Goal: Information Seeking & Learning: Learn about a topic

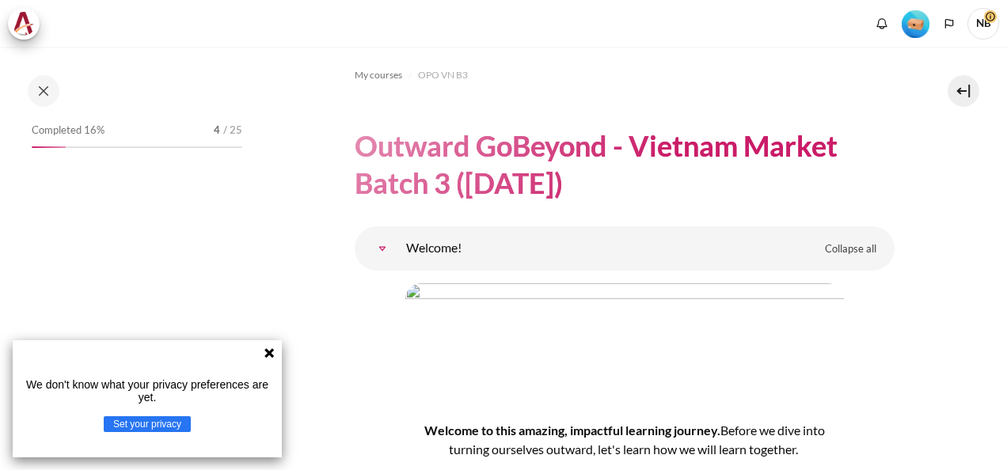
click at [266, 356] on icon at bounding box center [269, 353] width 10 height 10
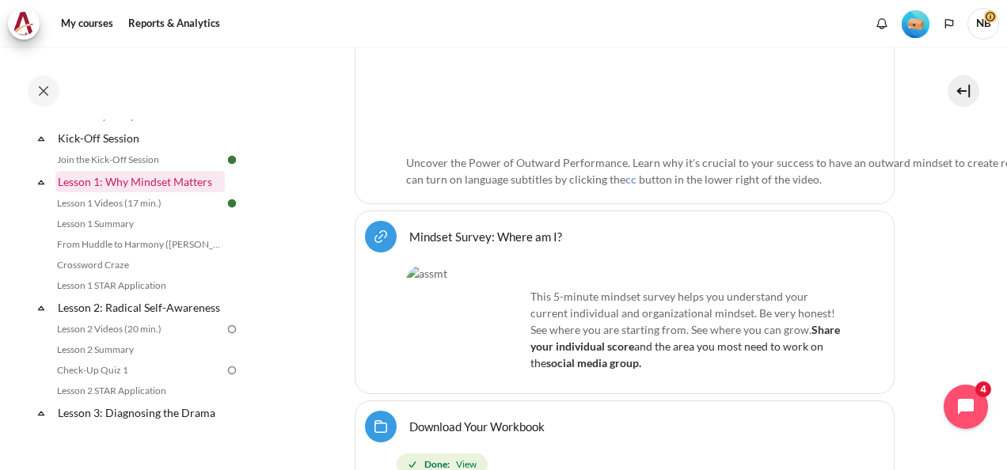
scroll to position [284, 0]
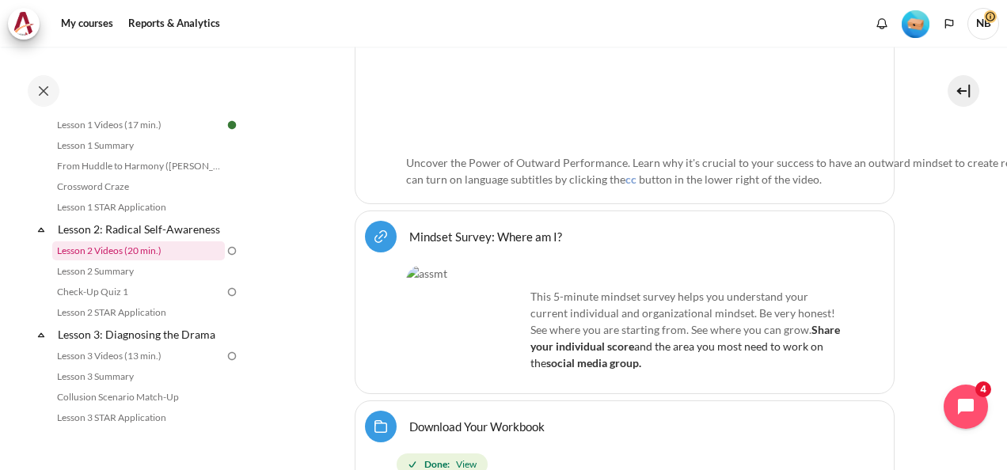
click at [173, 261] on link "Lesson 2 Videos (20 min.)" at bounding box center [138, 251] width 173 height 19
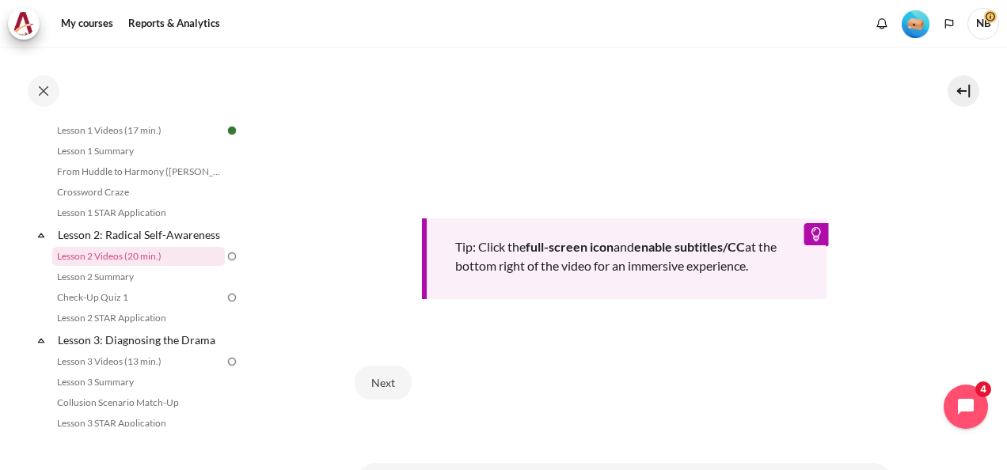
scroll to position [668, 0]
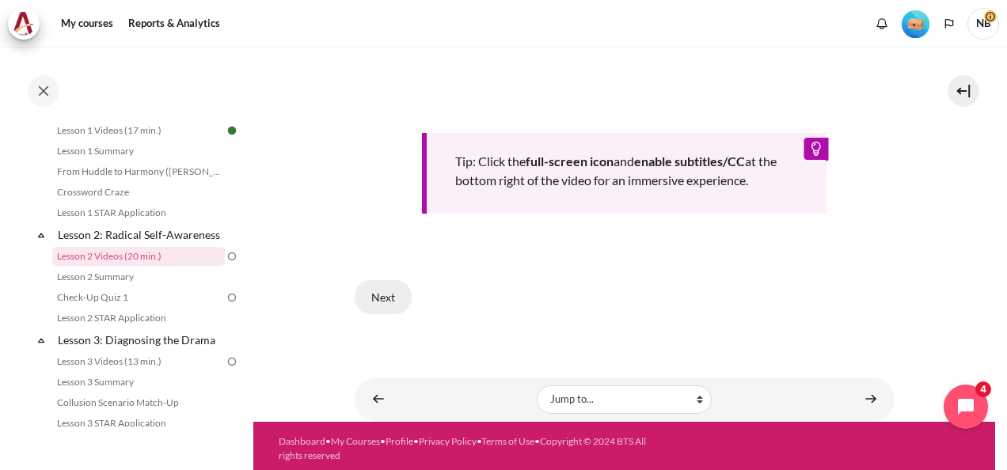
click at [386, 290] on button "Next" at bounding box center [383, 296] width 57 height 33
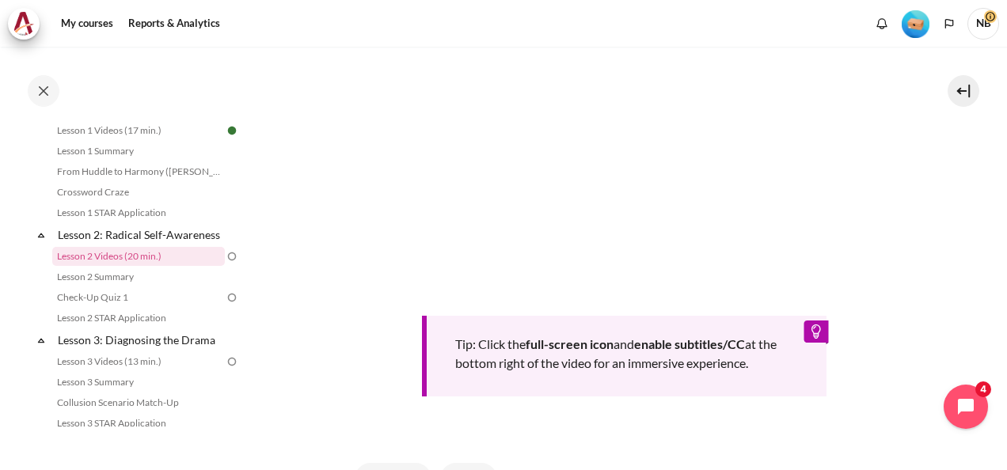
scroll to position [512, 0]
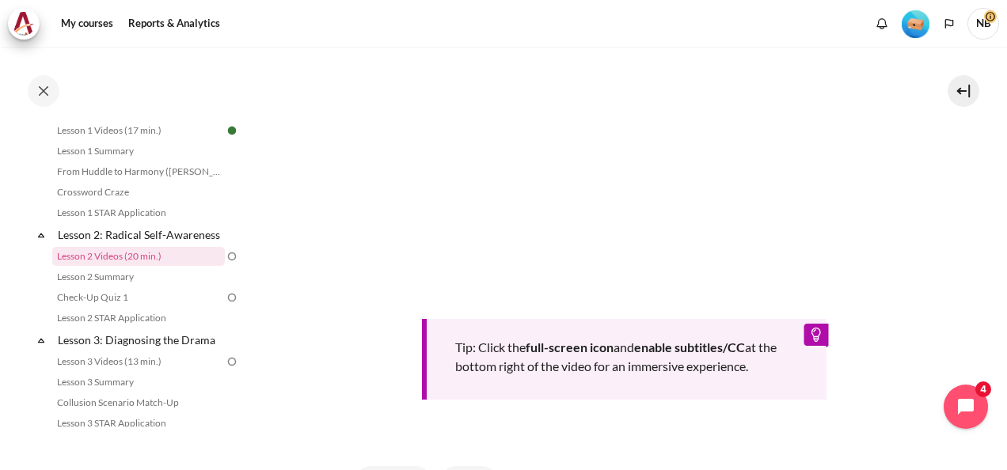
click at [647, 414] on div "Tip: Click the full-screen icon and enable subtitles/CC at the bottom right of …" at bounding box center [625, 207] width 540 height 486
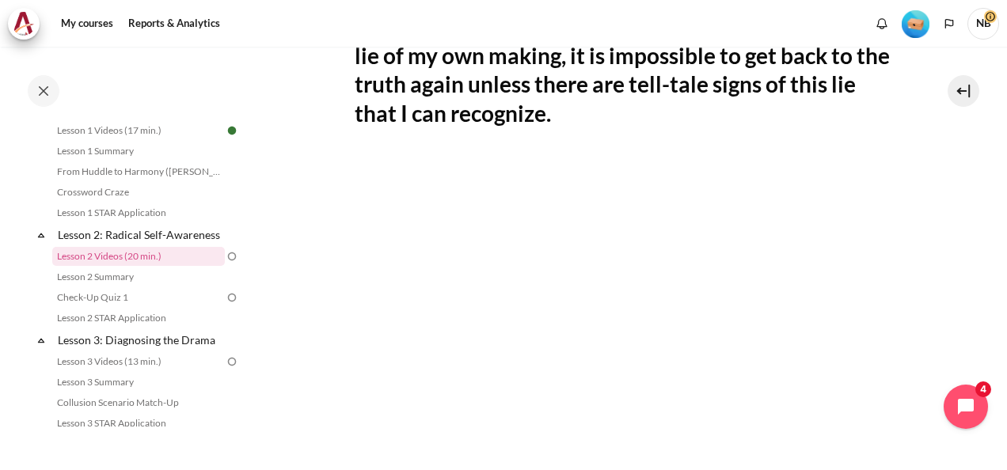
scroll to position [333, 0]
click at [934, 371] on section "My courses OPO VN B3 Lesson 2: Radical Self-Awareness Lesson 2 Videos (20 min.)…" at bounding box center [624, 250] width 742 height 1072
click at [943, 303] on section "My courses OPO VN B3 Lesson 2: Radical Self-Awareness Lesson 2 Videos (20 min.)…" at bounding box center [624, 250] width 742 height 1072
click at [961, 258] on section "My courses OPO VN B3 Lesson 2: Radical Self-Awareness Lesson 2 Videos (20 min.)…" at bounding box center [624, 250] width 742 height 1072
click at [936, 327] on section "My courses OPO VN B3 Lesson 2: Radical Self-Awareness Lesson 2 Videos (20 min.)…" at bounding box center [624, 250] width 742 height 1072
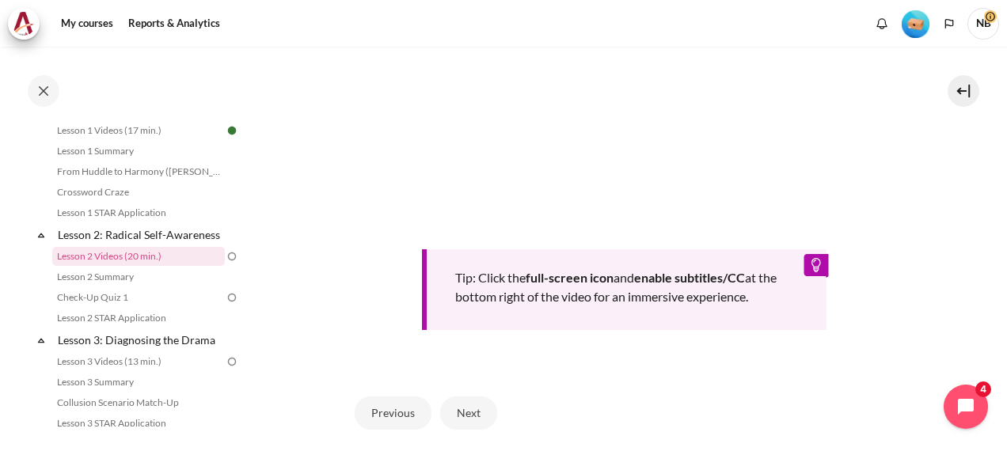
scroll to position [583, 0]
click at [463, 401] on button "Next" at bounding box center [468, 411] width 57 height 33
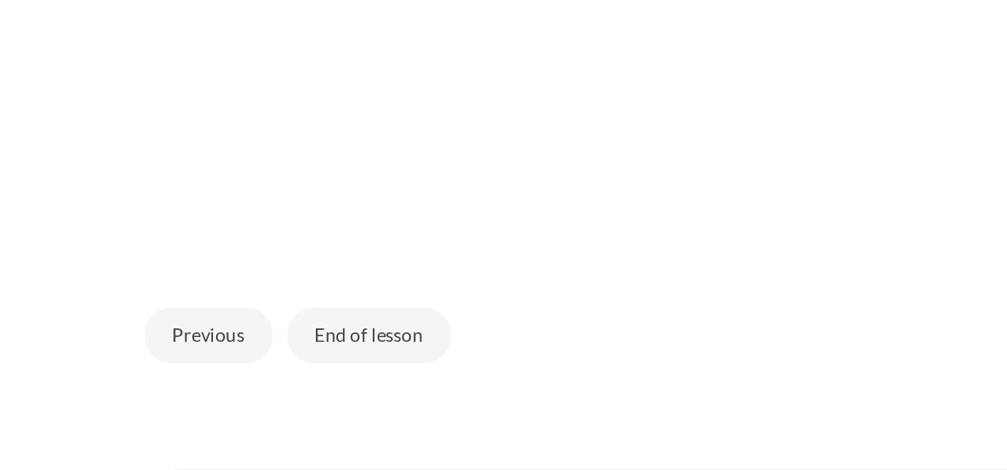
scroll to position [429, 0]
click at [505, 341] on button "End of lesson" at bounding box center [489, 324] width 98 height 33
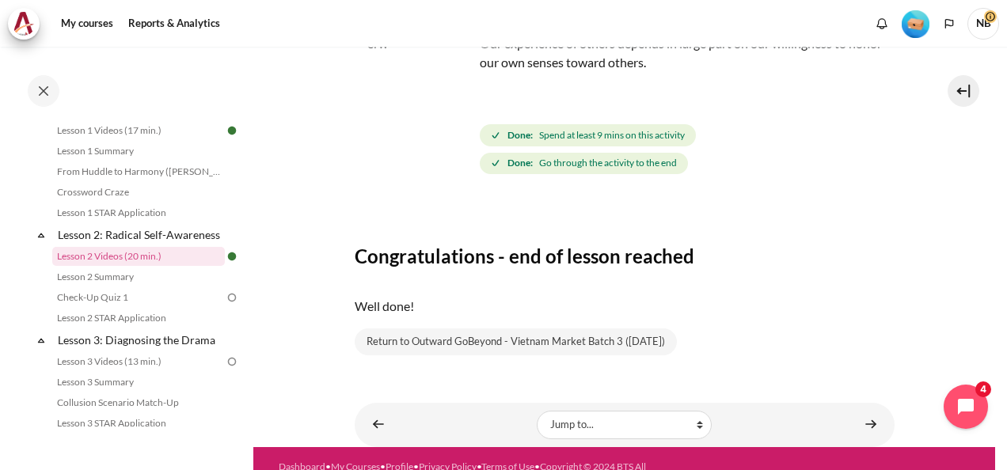
scroll to position [143, 0]
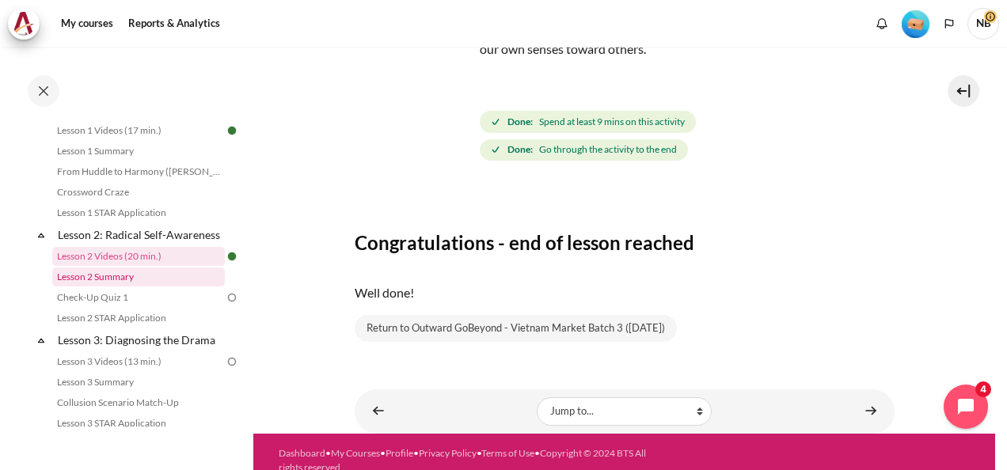
click at [185, 287] on link "Lesson 2 Summary" at bounding box center [138, 277] width 173 height 19
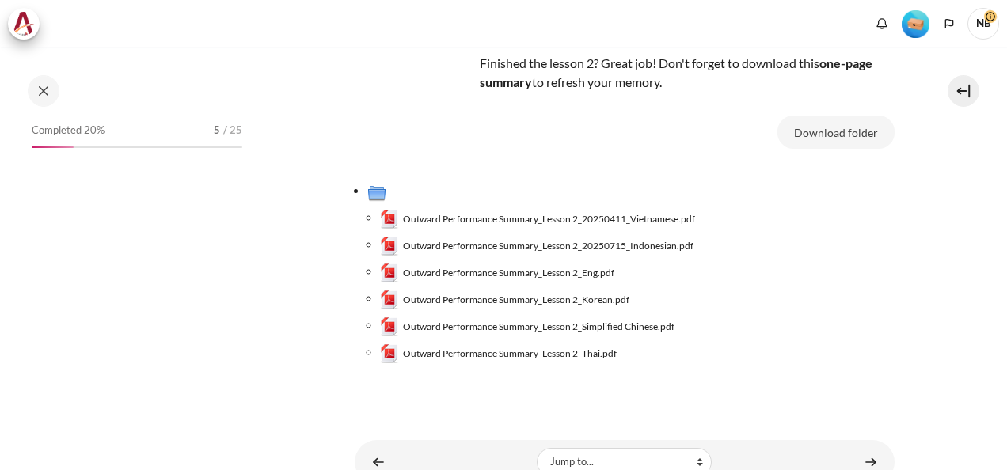
scroll to position [299, 0]
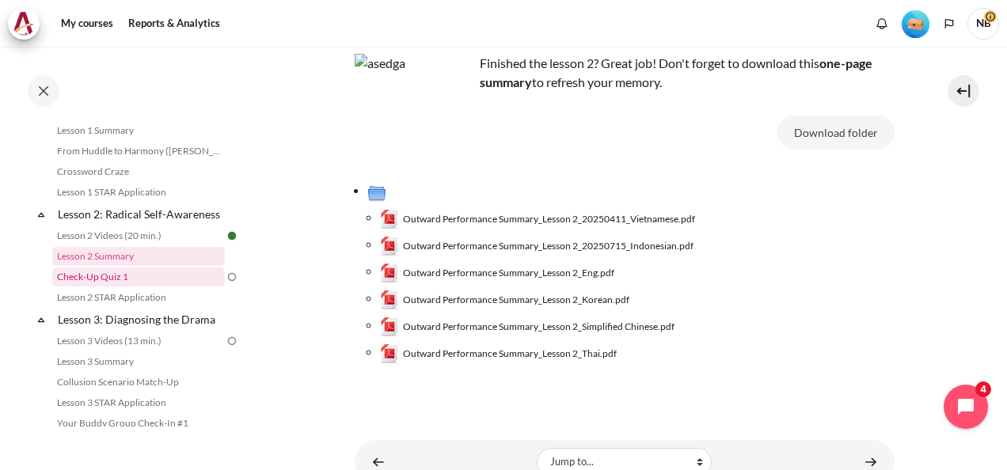
click at [153, 287] on link "Check-Up Quiz 1" at bounding box center [138, 277] width 173 height 19
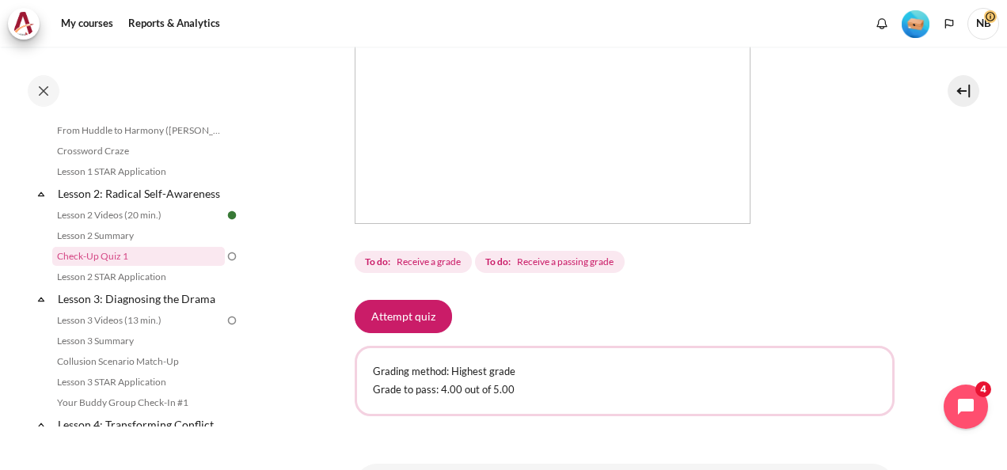
scroll to position [450, 0]
click at [413, 314] on button "Attempt quiz" at bounding box center [403, 315] width 97 height 33
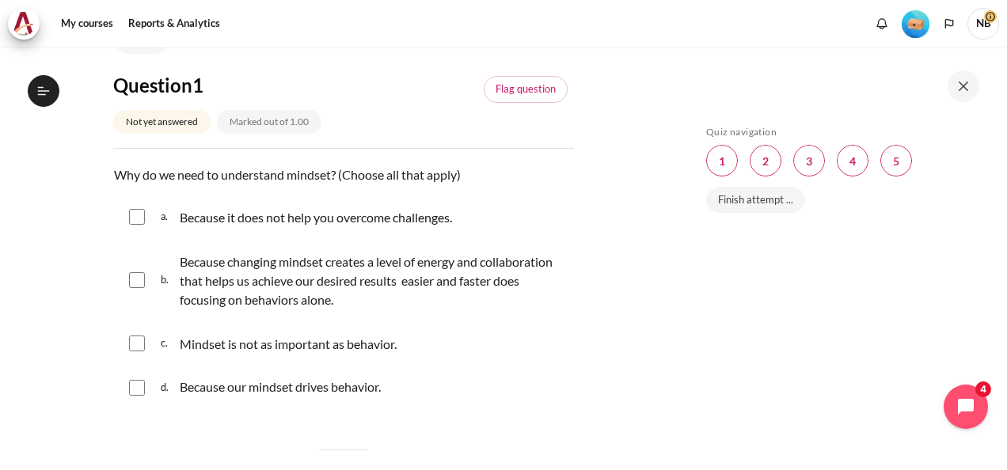
scroll to position [139, 0]
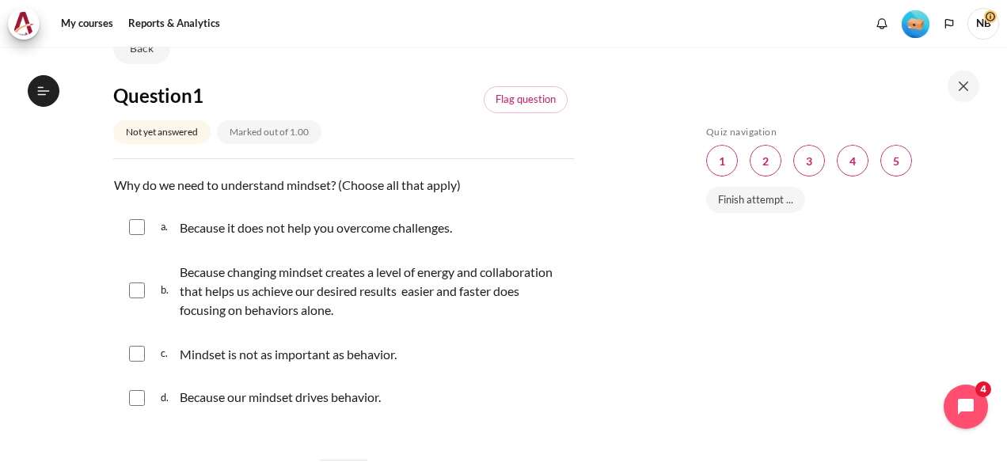
click at [436, 184] on td "Why do we need to understand mindset? (Choose all that apply)" at bounding box center [343, 185] width 461 height 21
click at [353, 299] on td "Because changing mindset creates a level of energy and collaboration that helps…" at bounding box center [372, 291] width 387 height 59
checkbox input "true"
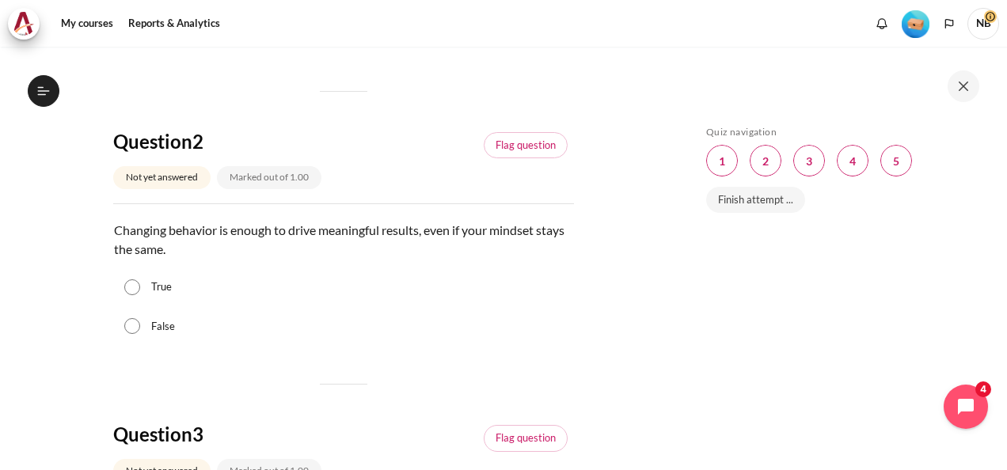
scroll to position [507, 0]
click at [196, 338] on div "False" at bounding box center [343, 328] width 461 height 40
click at [162, 326] on label "False" at bounding box center [163, 328] width 24 height 16
click at [140, 326] on input "False" at bounding box center [132, 327] width 16 height 16
radio input "true"
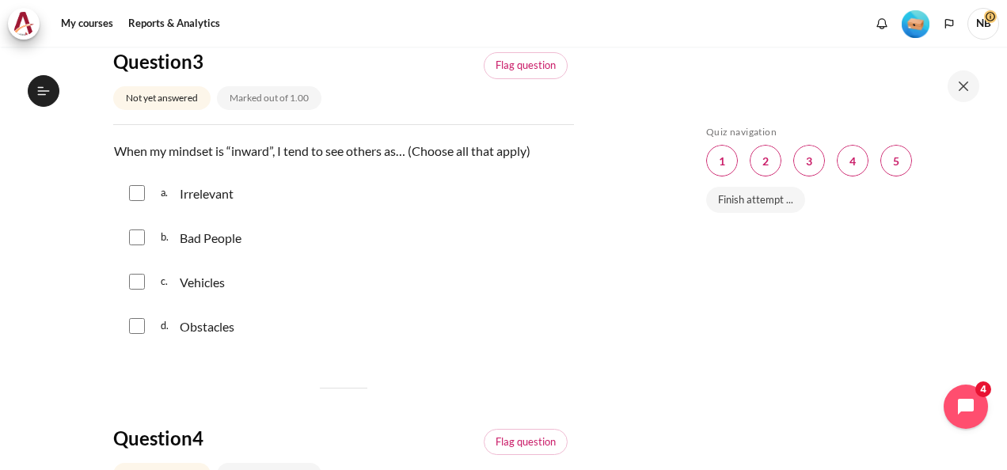
scroll to position [882, 0]
click at [129, 326] on input "Content" at bounding box center [137, 325] width 16 height 16
checkbox input "true"
click at [133, 230] on input "Content" at bounding box center [137, 236] width 16 height 16
checkbox input "true"
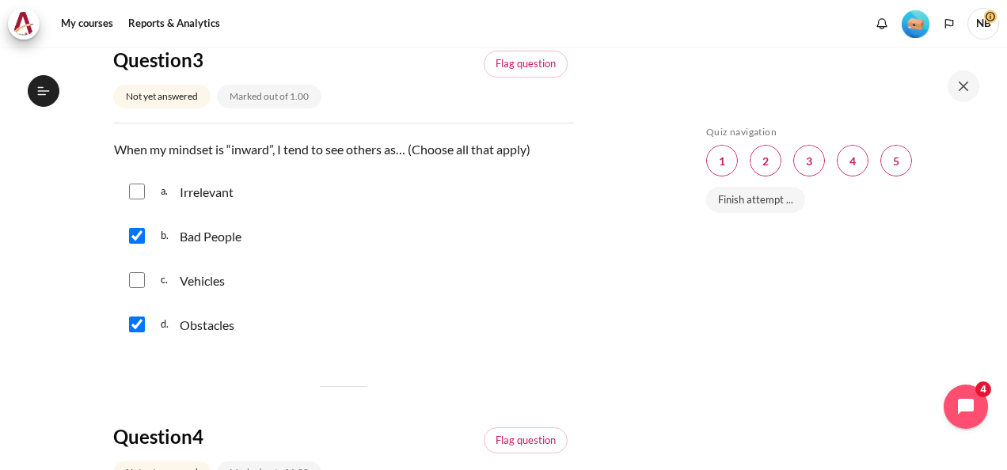
click at [140, 280] on input "Content" at bounding box center [137, 280] width 16 height 16
checkbox input "true"
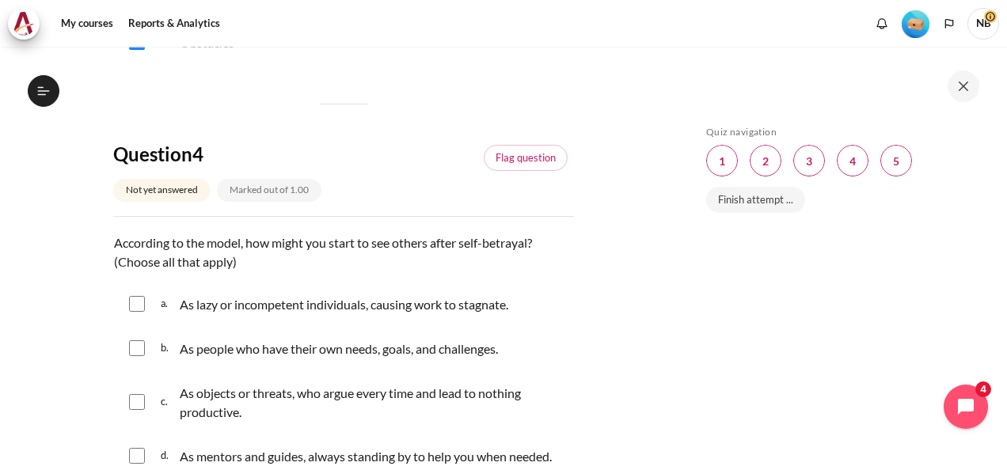
scroll to position [1166, 0]
click at [317, 307] on td "As lazy or incompetent individuals, causing work to stagnate." at bounding box center [344, 304] width 330 height 21
checkbox input "true"
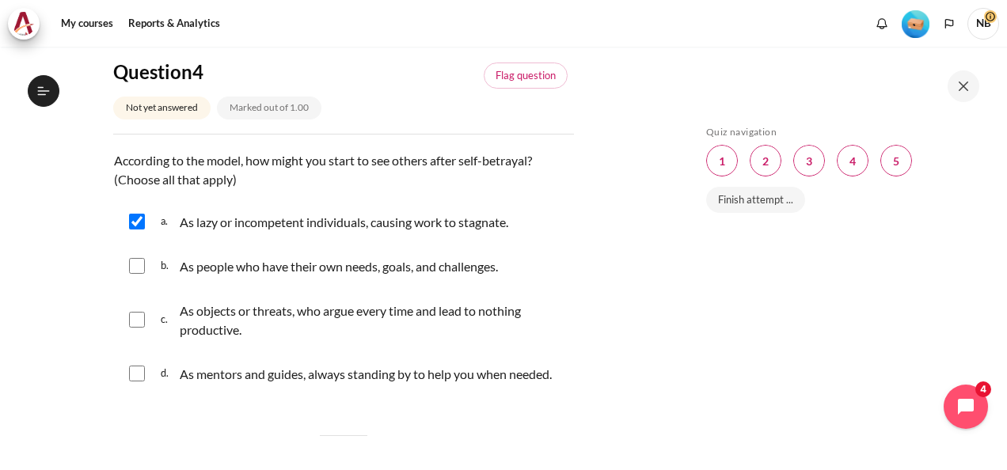
scroll to position [1248, 0]
click at [309, 320] on td "As objects or threats, who argue every time and lead to nothing productive." at bounding box center [372, 320] width 387 height 40
checkbox input "true"
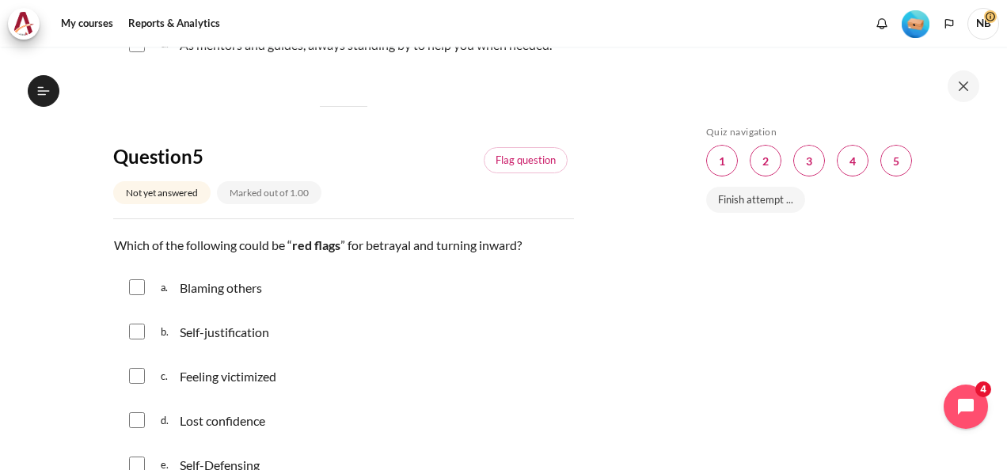
scroll to position [1577, 0]
click at [149, 390] on div "c. Feeling victimized" at bounding box center [343, 375] width 461 height 41
click at [143, 383] on input "Content" at bounding box center [137, 375] width 16 height 16
checkbox input "true"
click at [140, 428] on input "Content" at bounding box center [137, 420] width 16 height 16
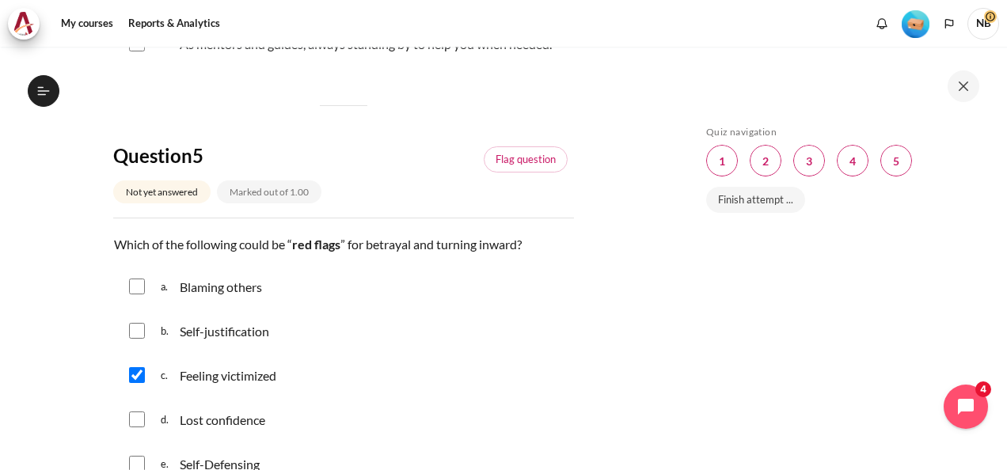
checkbox input "true"
click at [157, 307] on div "a. Blaming others" at bounding box center [343, 286] width 461 height 41
click at [137, 295] on input "Content" at bounding box center [137, 287] width 16 height 16
checkbox input "true"
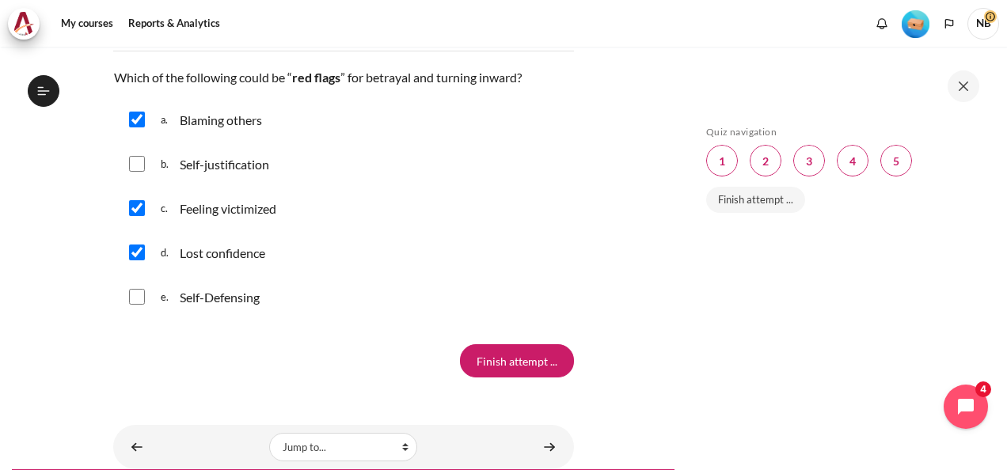
scroll to position [1737, 0]
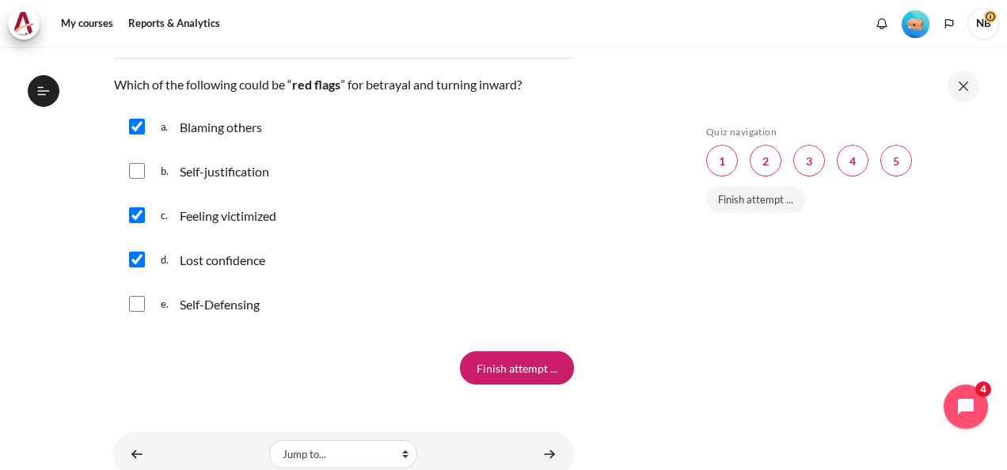
click at [187, 182] on td "Self-justification" at bounding box center [224, 172] width 91 height 21
checkbox input "true"
click at [506, 385] on input "Finish attempt ..." at bounding box center [517, 368] width 114 height 33
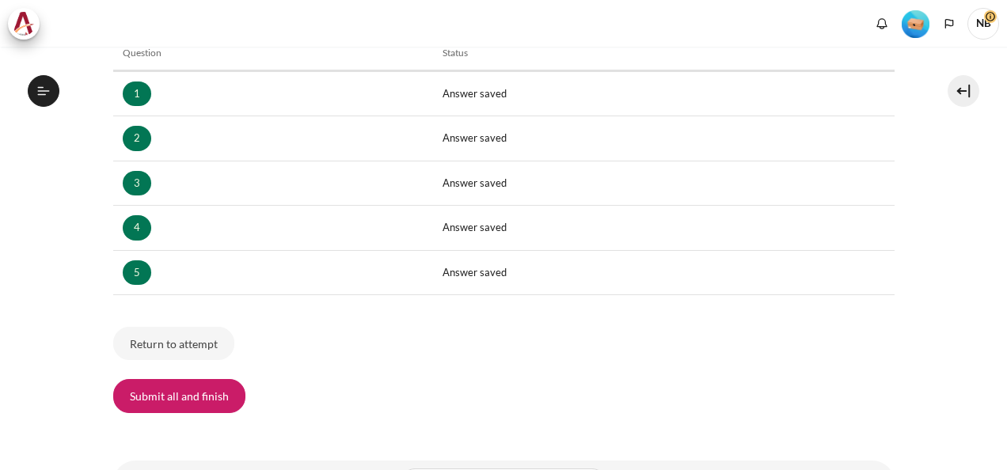
scroll to position [320, 0]
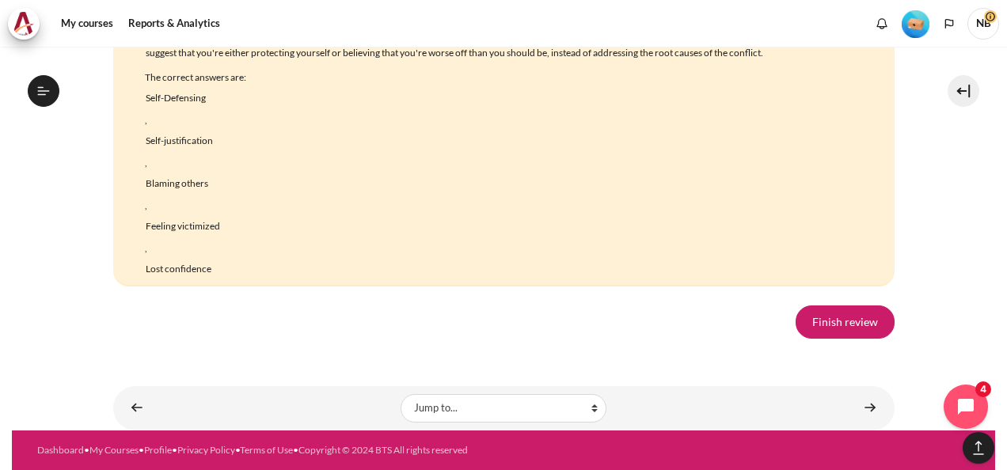
scroll to position [3666, 0]
click at [813, 307] on link "Finish review" at bounding box center [845, 322] width 99 height 33
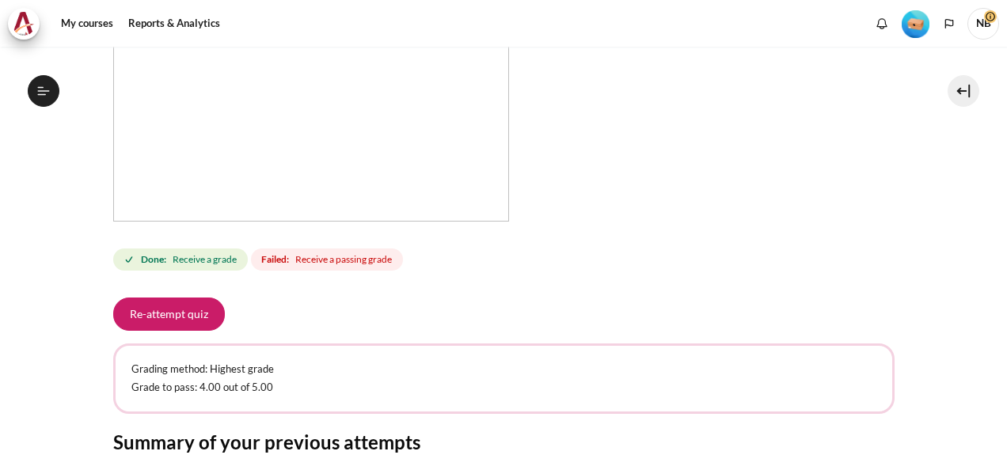
scroll to position [455, 0]
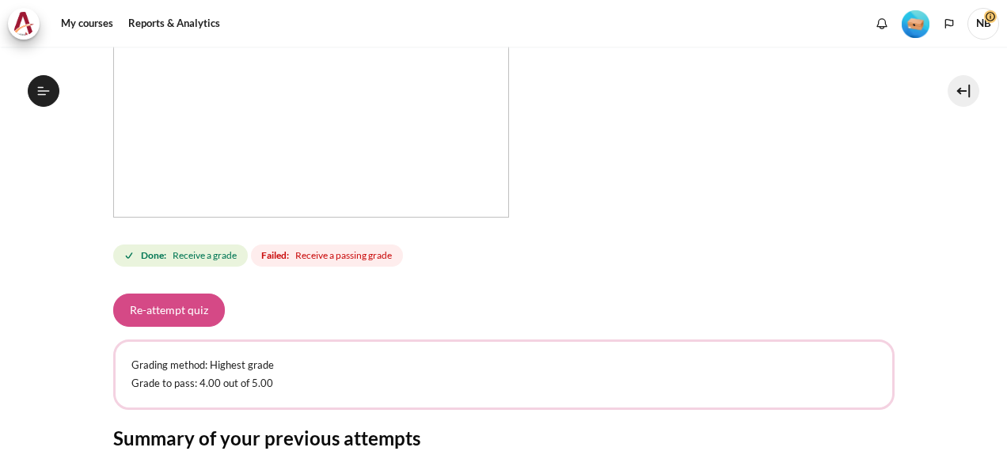
click at [178, 307] on button "Re-attempt quiz" at bounding box center [169, 310] width 112 height 33
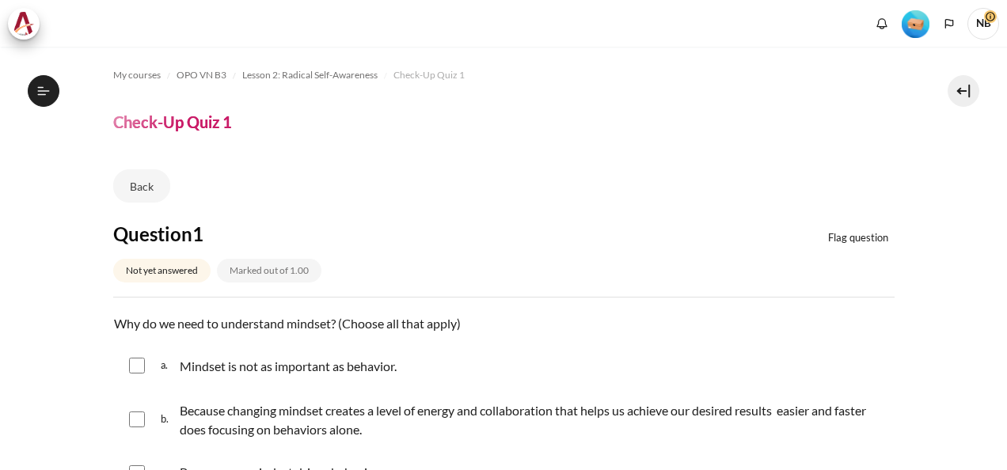
scroll to position [131, 0]
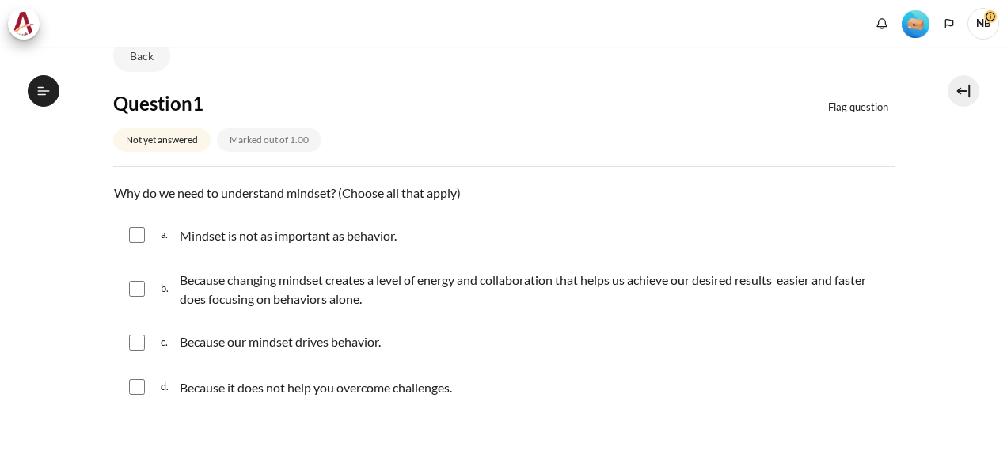
click at [163, 282] on span "b." at bounding box center [168, 289] width 15 height 44
click at [132, 287] on input "Content" at bounding box center [137, 289] width 16 height 16
checkbox input "true"
click at [145, 340] on div "c. Because our mindset drives behavior." at bounding box center [504, 342] width 782 height 41
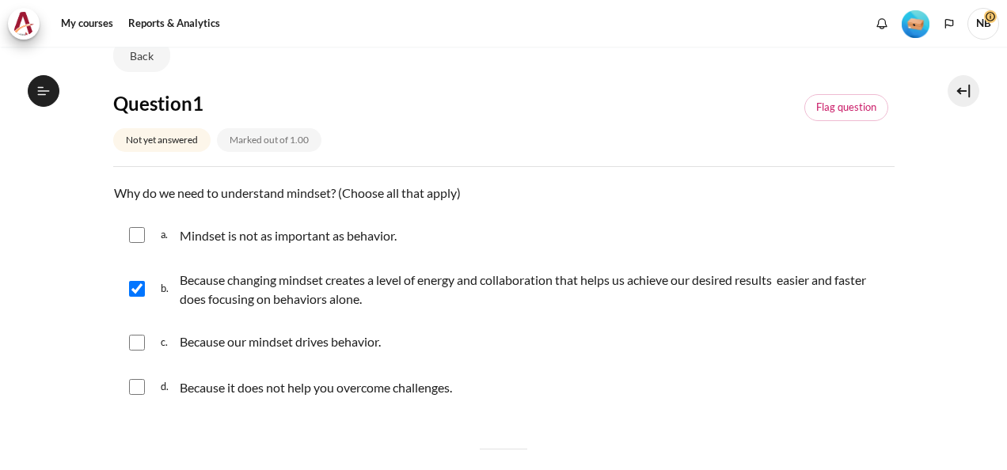
click at [136, 344] on input "Content" at bounding box center [137, 343] width 16 height 16
checkbox input "true"
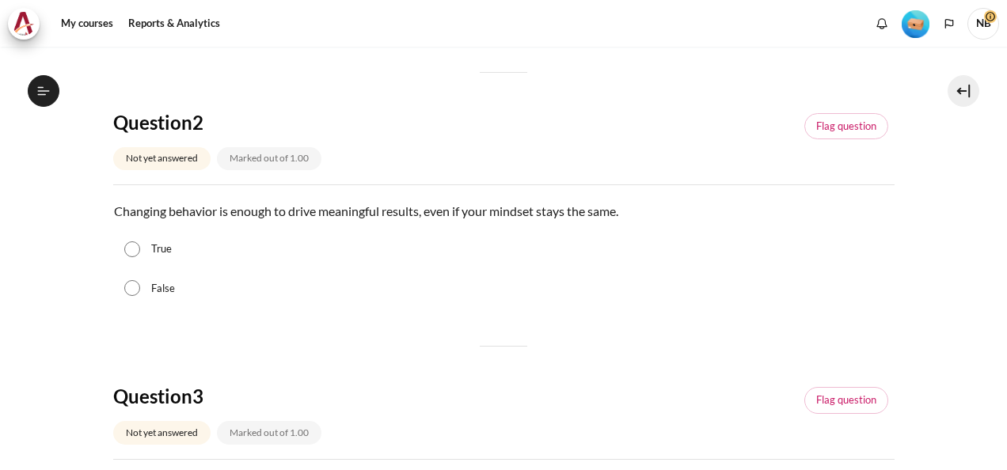
scroll to position [508, 0]
click at [128, 282] on input "False" at bounding box center [132, 288] width 16 height 16
radio input "true"
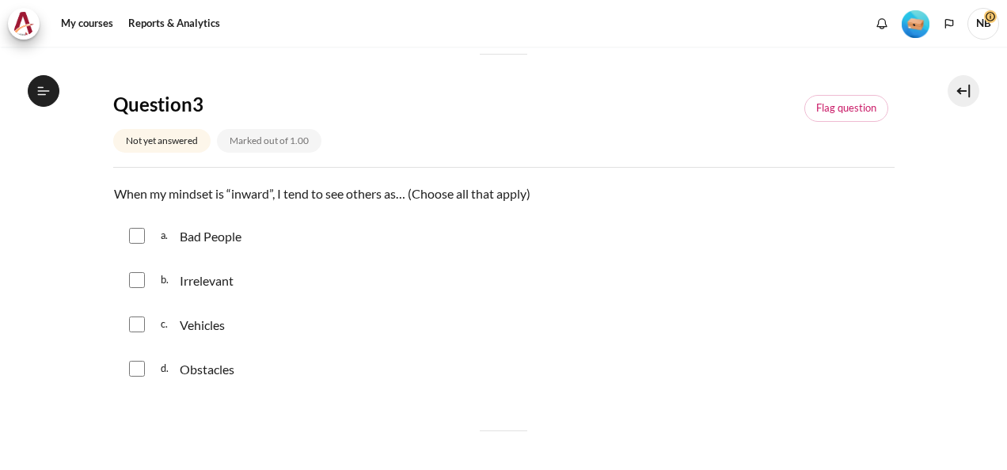
scroll to position [844, 0]
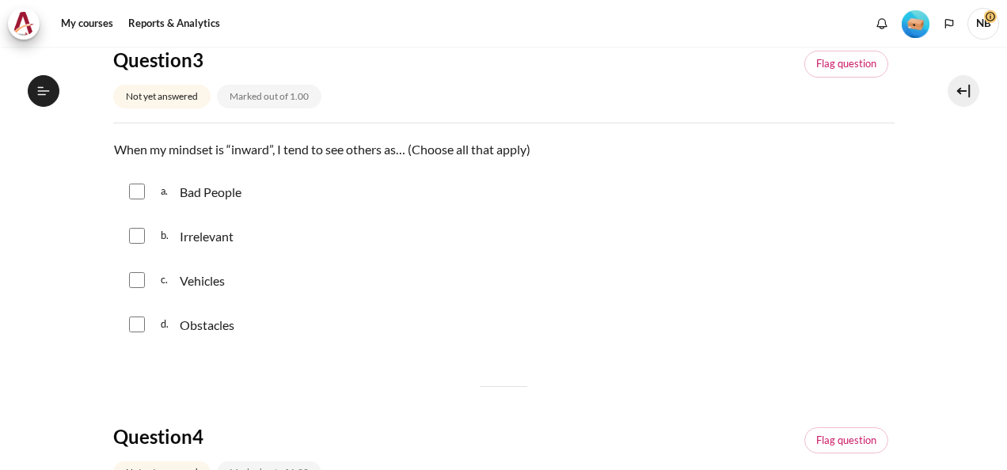
click at [135, 232] on input "Content" at bounding box center [137, 236] width 16 height 16
checkbox input "true"
click at [140, 272] on input "Content" at bounding box center [137, 280] width 16 height 16
checkbox input "true"
click at [140, 321] on input "Content" at bounding box center [137, 325] width 16 height 16
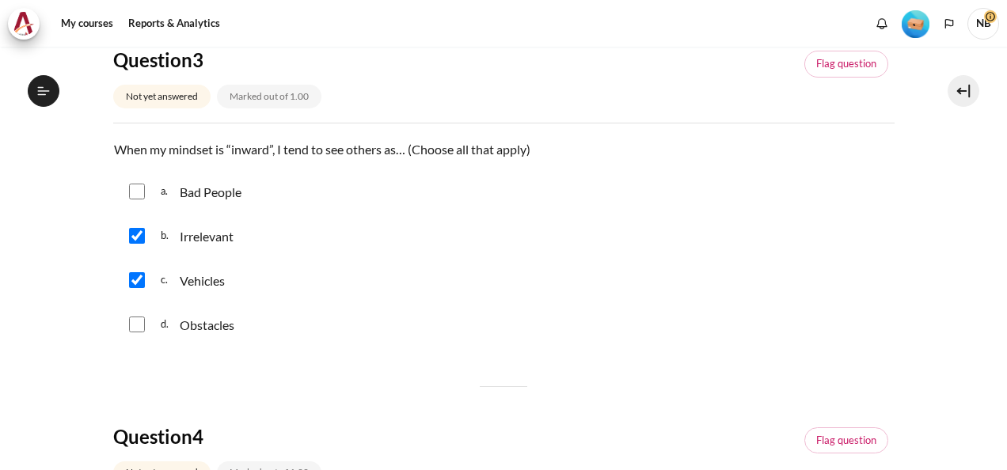
checkbox input "true"
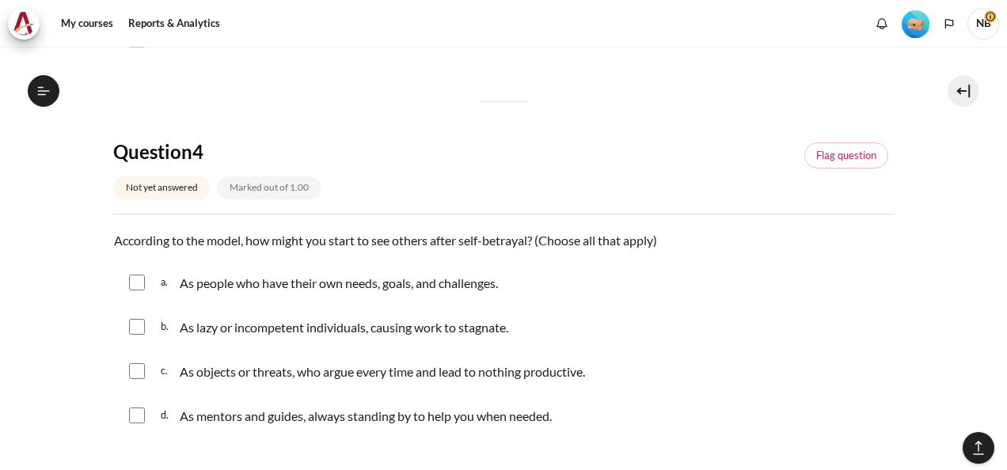
scroll to position [1161, 0]
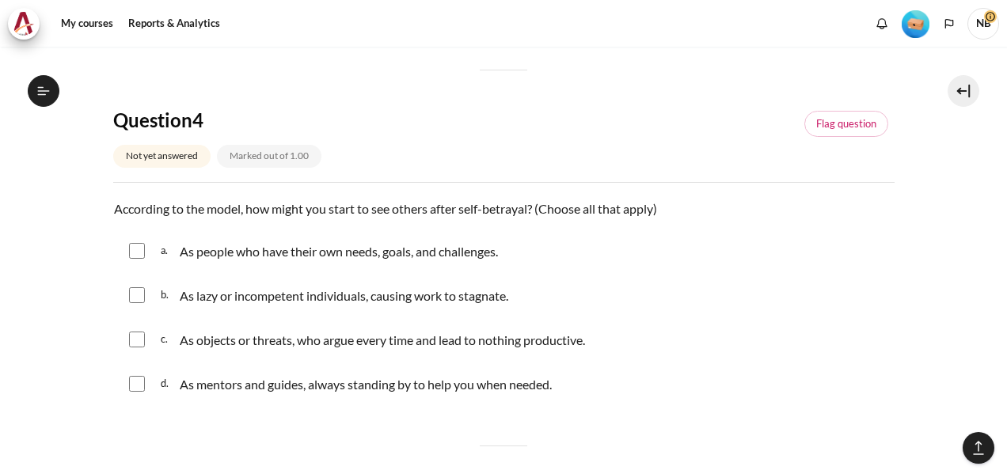
click at [138, 391] on div "d. As mentors and guides, always standing by to help you when needed." at bounding box center [504, 383] width 782 height 41
click at [133, 377] on input "Content" at bounding box center [137, 384] width 16 height 16
checkbox input "true"
click at [139, 287] on input "Content" at bounding box center [137, 295] width 16 height 16
checkbox input "true"
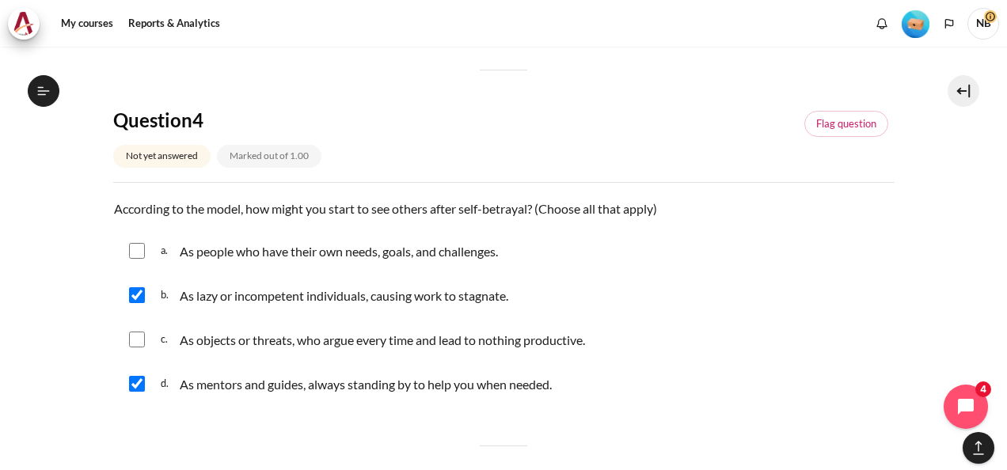
click at [150, 244] on div "a. As people who have their own needs, goals, and challenges." at bounding box center [504, 250] width 782 height 41
click at [131, 245] on input "Content" at bounding box center [137, 251] width 16 height 16
click at [139, 247] on input "Content" at bounding box center [137, 251] width 16 height 16
checkbox input "false"
click at [150, 343] on div "c. As objects or threats, who argue every time and lead to nothing productive." at bounding box center [504, 339] width 782 height 41
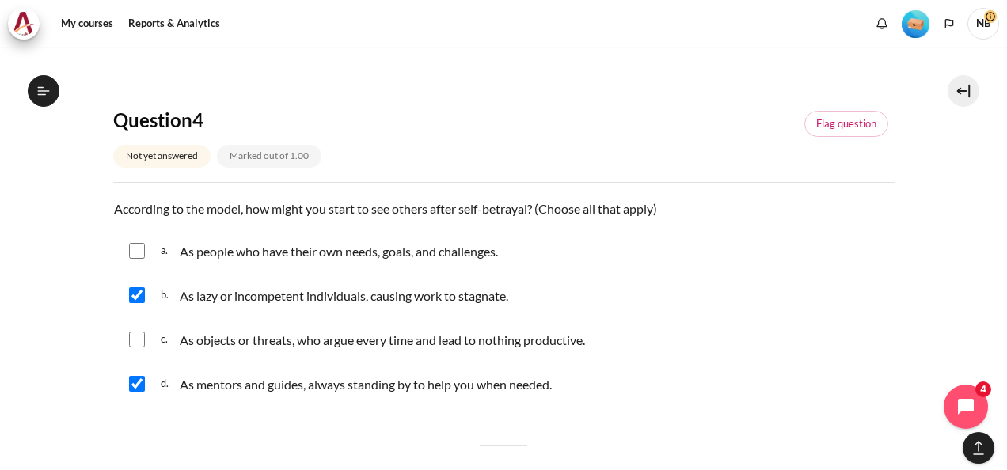
click at [144, 337] on input "Content" at bounding box center [137, 340] width 16 height 16
checkbox input "true"
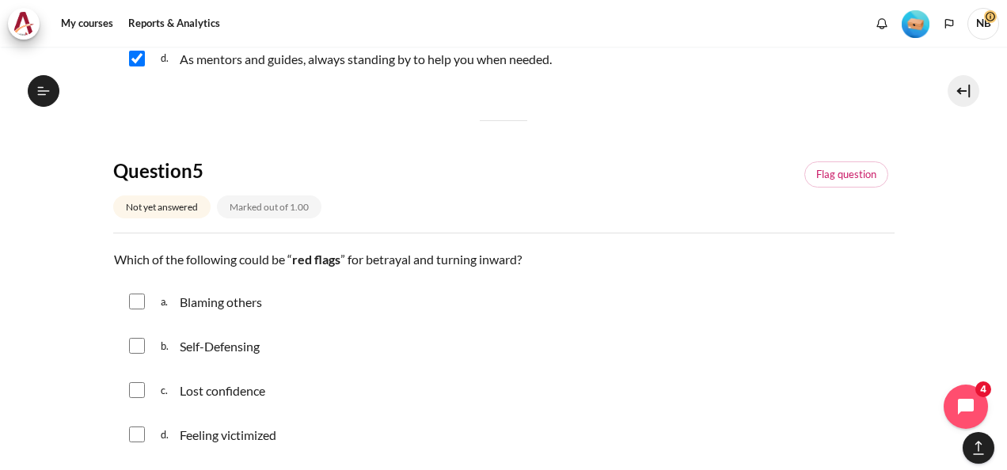
scroll to position [1487, 0]
click at [138, 294] on input "Content" at bounding box center [137, 301] width 16 height 16
checkbox input "true"
click at [141, 340] on input "Content" at bounding box center [137, 345] width 16 height 16
checkbox input "true"
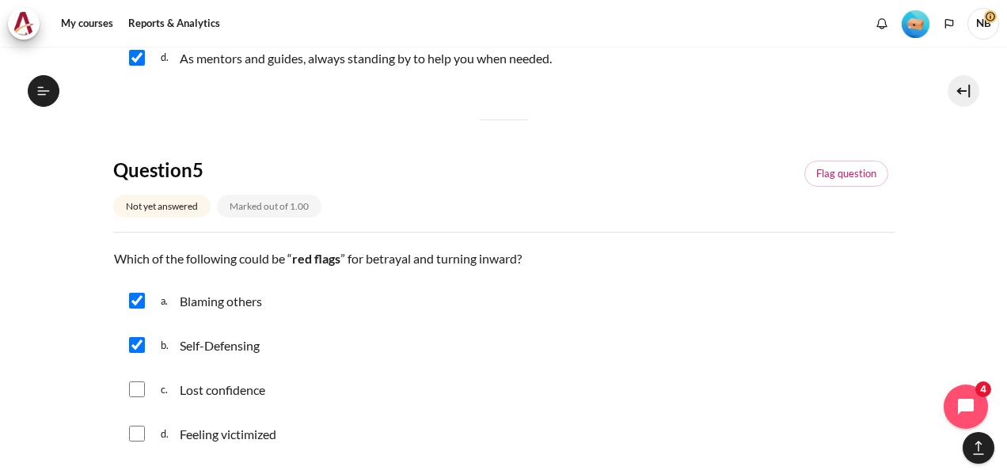
click at [139, 396] on div "c. Lost confidence" at bounding box center [504, 389] width 782 height 41
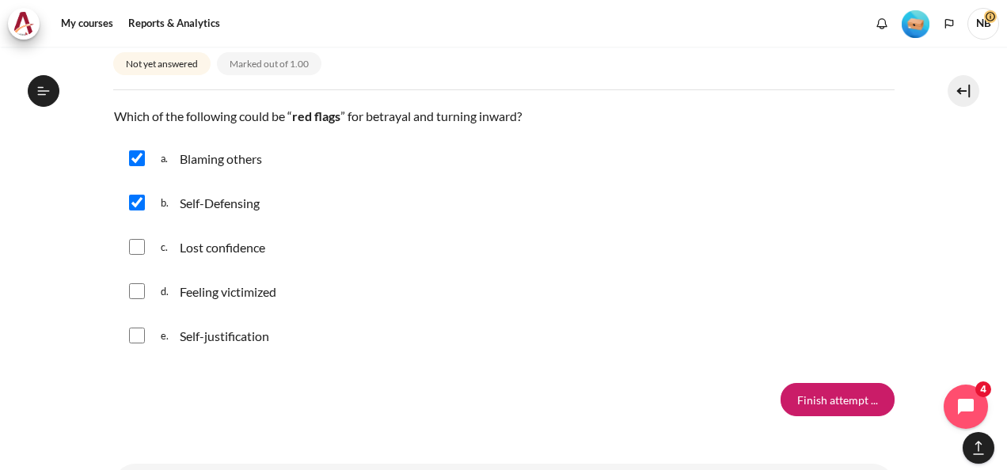
scroll to position [1631, 0]
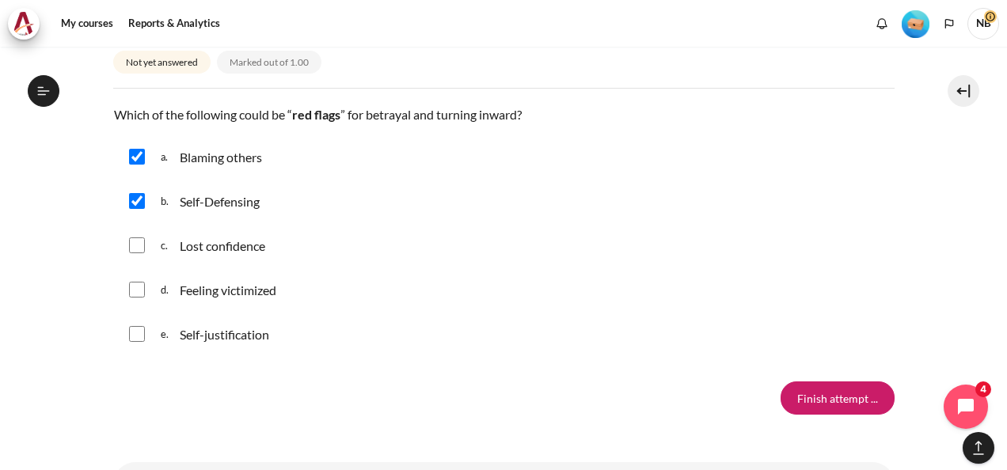
click at [133, 340] on div "e. Self-justification" at bounding box center [504, 334] width 782 height 41
click at [140, 283] on input "Content" at bounding box center [137, 290] width 16 height 16
checkbox input "true"
click at [139, 245] on input "Content" at bounding box center [137, 246] width 16 height 16
checkbox input "true"
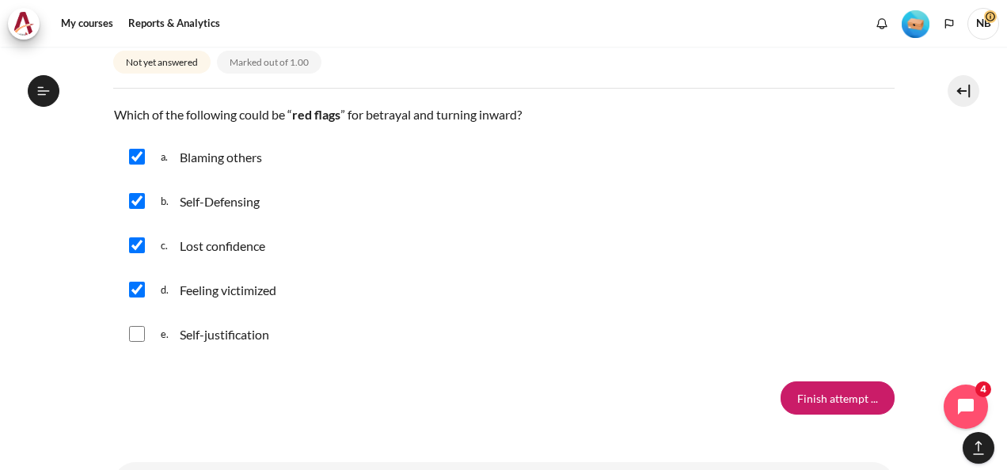
click at [139, 328] on input "Content" at bounding box center [137, 334] width 16 height 16
checkbox input "true"
click at [831, 386] on input "Finish attempt ..." at bounding box center [838, 398] width 114 height 33
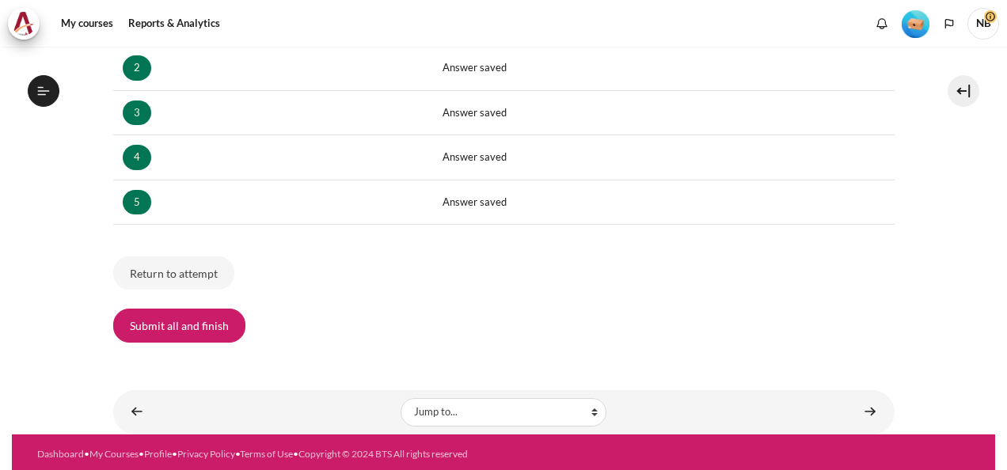
scroll to position [320, 0]
click at [219, 326] on button "Submit all and finish" at bounding box center [179, 325] width 132 height 33
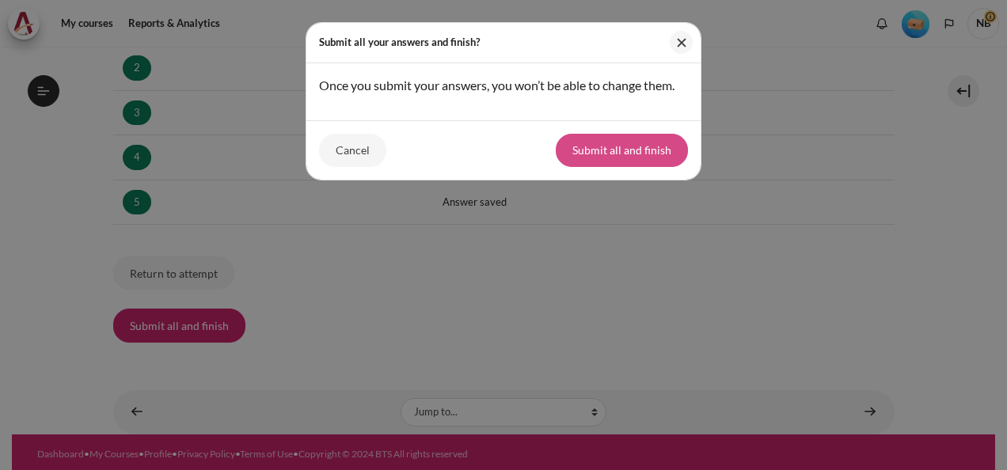
click at [624, 163] on button "Submit all and finish" at bounding box center [622, 150] width 132 height 33
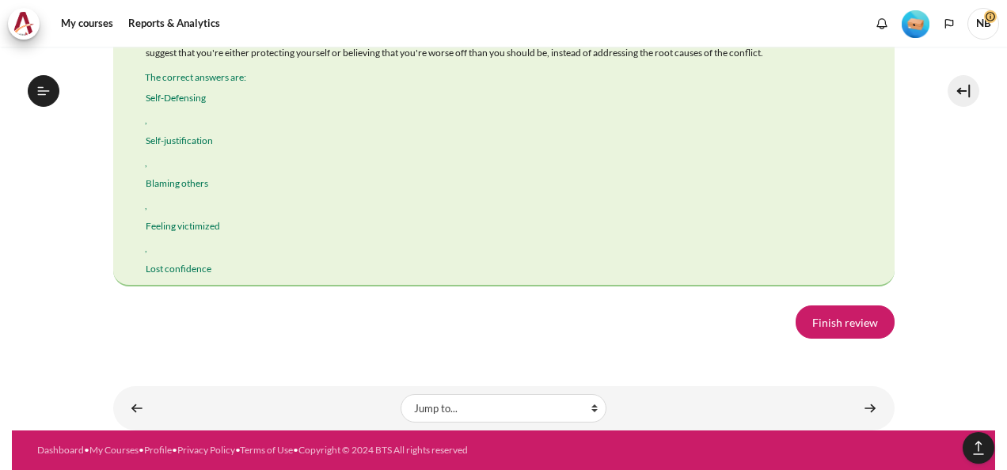
scroll to position [3644, 0]
click at [860, 309] on link "Finish review" at bounding box center [845, 322] width 99 height 33
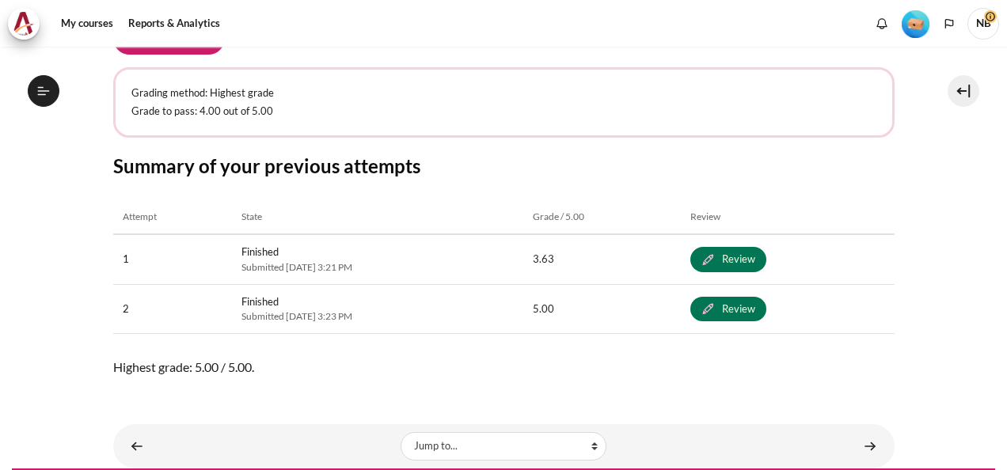
scroll to position [763, 0]
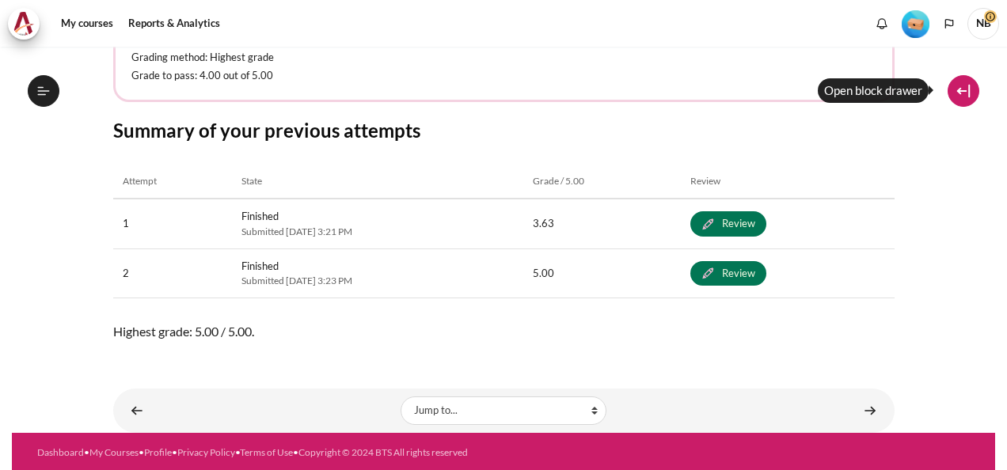
click at [963, 89] on button at bounding box center [964, 91] width 32 height 32
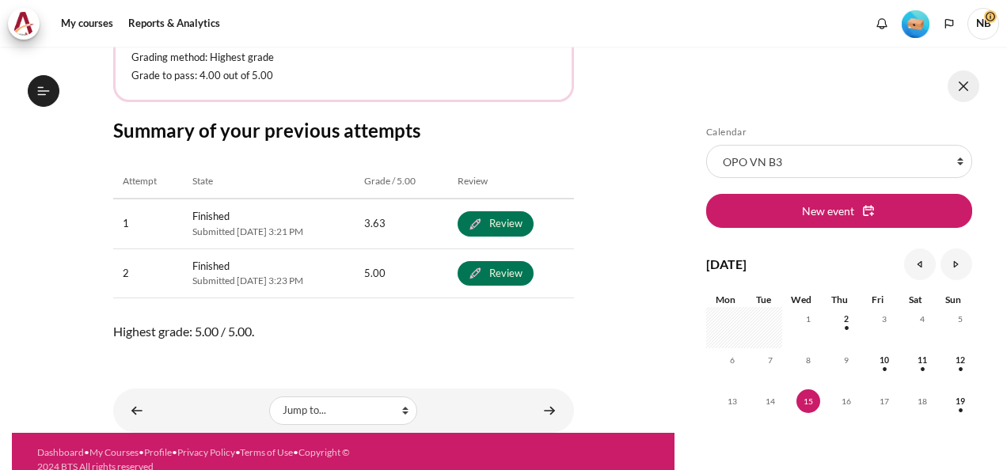
click at [963, 89] on button at bounding box center [964, 86] width 32 height 32
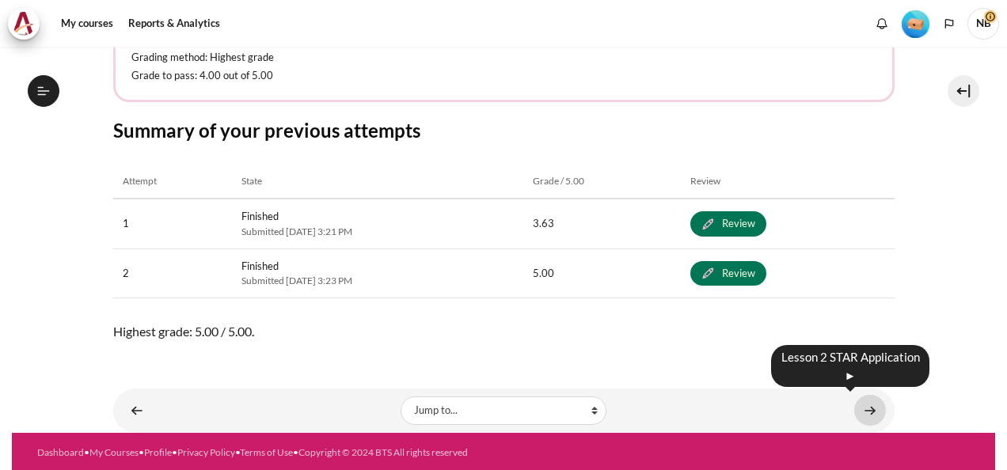
click at [862, 401] on link "Content" at bounding box center [870, 410] width 32 height 31
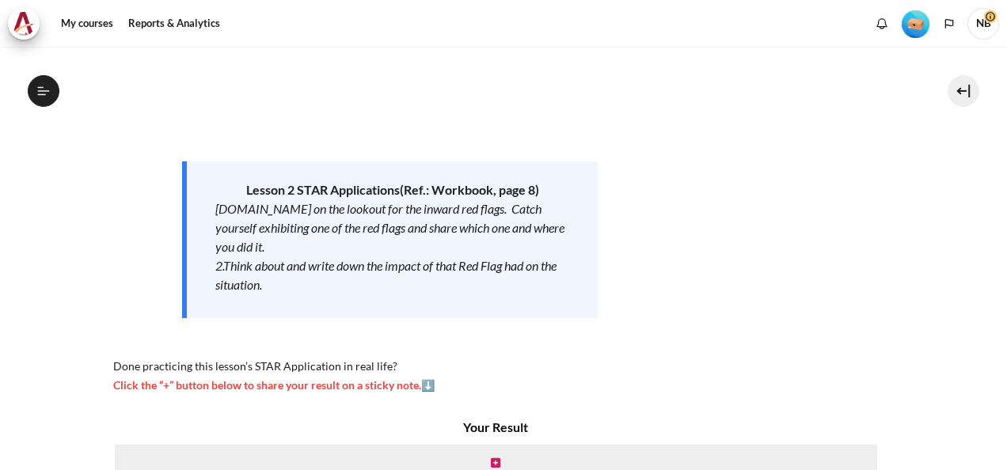
scroll to position [148, 0]
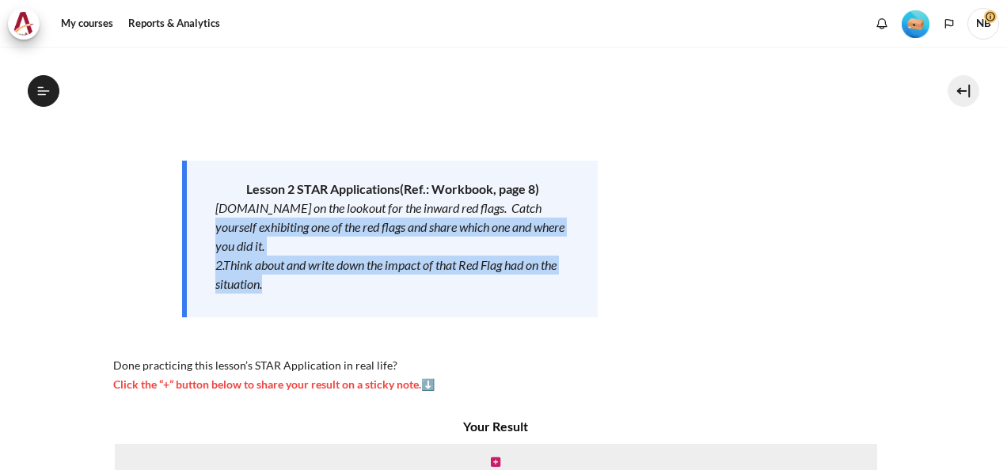
drag, startPoint x: 214, startPoint y: 230, endPoint x: 428, endPoint y: 281, distance: 219.9
click at [428, 281] on div "Lesson 2 STAR Application s (Ref.: Workbook, page 8) [DOMAIN_NAME] on the looko…" at bounding box center [390, 239] width 416 height 157
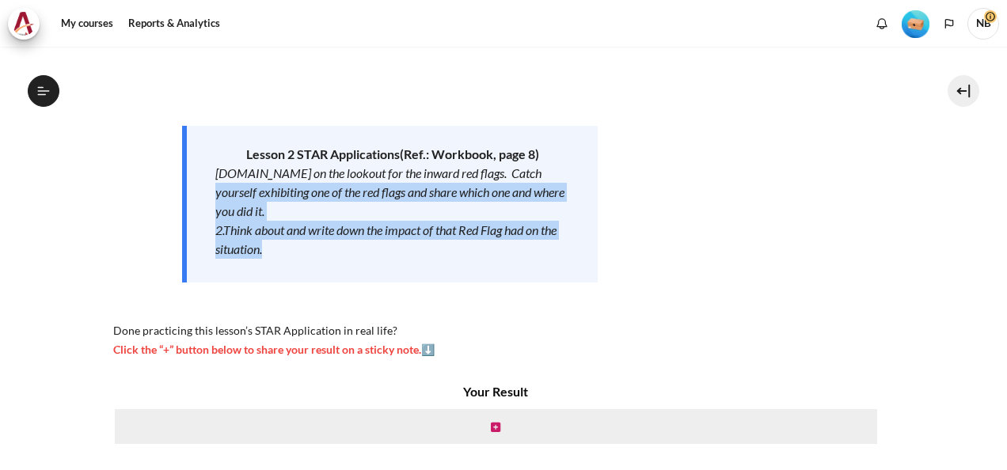
scroll to position [196, 0]
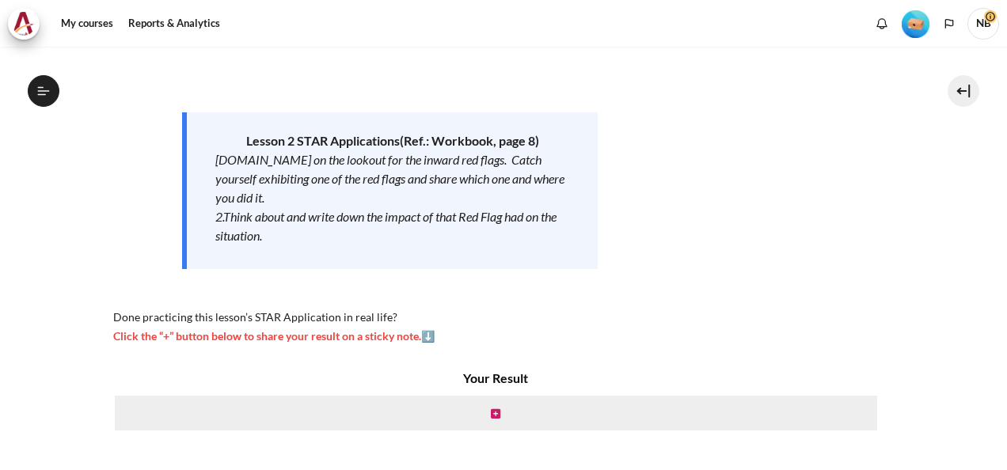
click at [426, 337] on span "Click the “+” button below to share your result on a sticky note.⬇️" at bounding box center [273, 335] width 321 height 13
click at [429, 331] on span "Click the “+” button below to share your result on a sticky note.⬇️" at bounding box center [273, 335] width 321 height 13
click at [491, 334] on div "Now that you’ve finished watching the Lesson 2 video , it’s time to take action…" at bounding box center [390, 152] width 554 height 385
click at [491, 417] on icon "Content" at bounding box center [496, 414] width 10 height 11
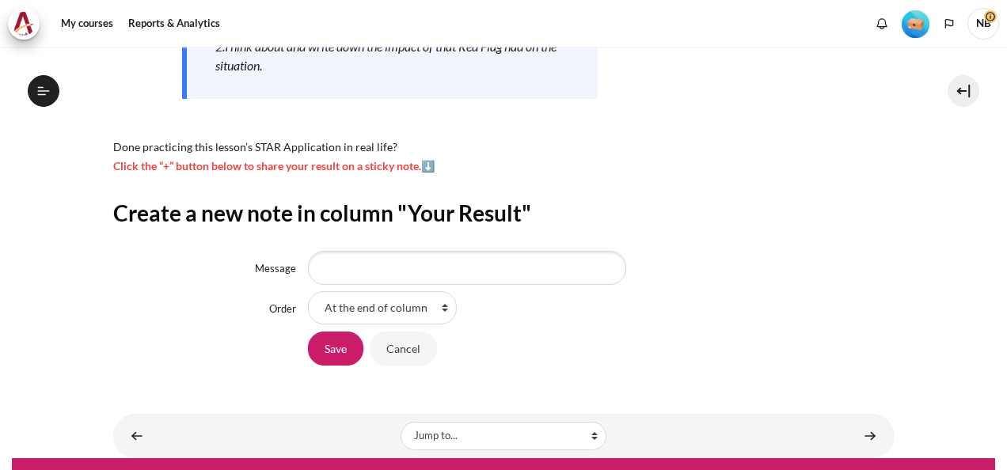
scroll to position [394, 0]
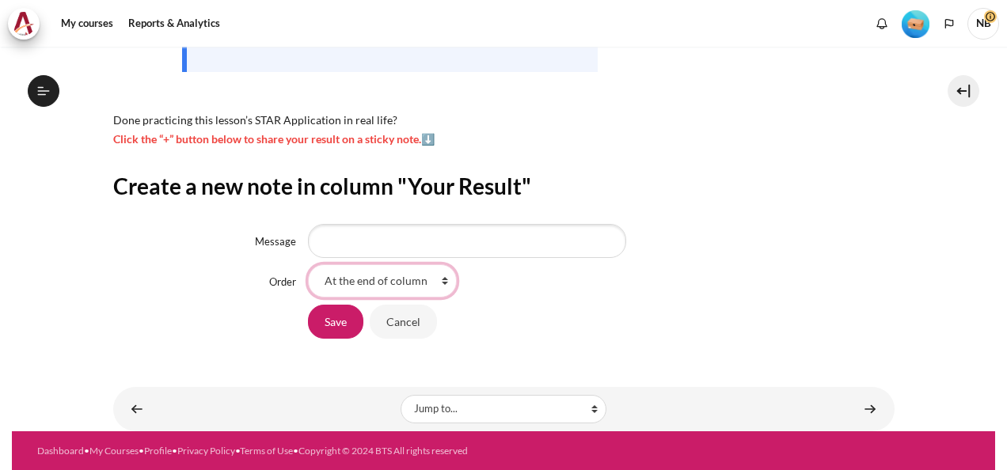
click at [432, 274] on select "At the end of column First place in column" at bounding box center [382, 280] width 149 height 33
click at [308, 264] on select "At the end of column First place in column" at bounding box center [382, 280] width 149 height 33
click at [443, 280] on select "At the end of column First place in column" at bounding box center [382, 280] width 149 height 33
select select "0"
click at [308, 264] on select "At the end of column First place in column" at bounding box center [382, 280] width 149 height 33
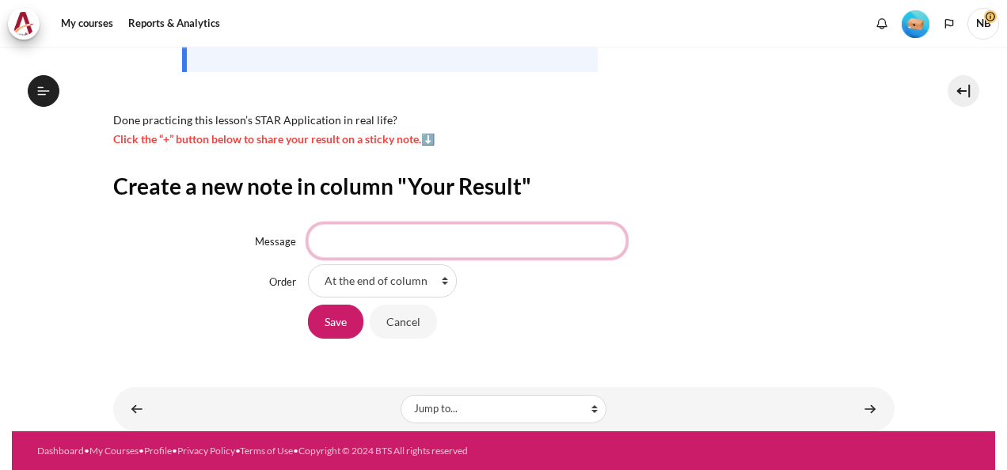
click at [494, 245] on input "Message" at bounding box center [467, 240] width 318 height 33
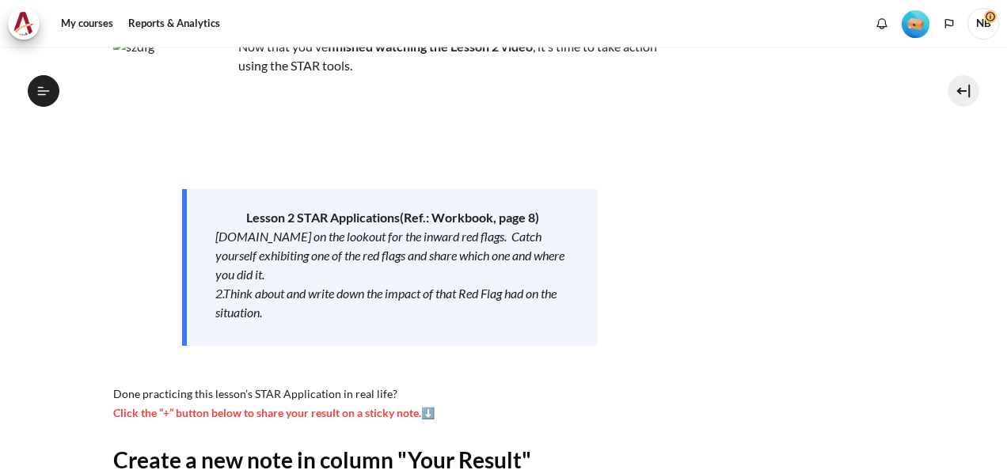
scroll to position [120, 0]
click at [86, 24] on link "My courses" at bounding box center [86, 24] width 63 height 32
click at [78, 8] on link "My courses" at bounding box center [86, 24] width 63 height 32
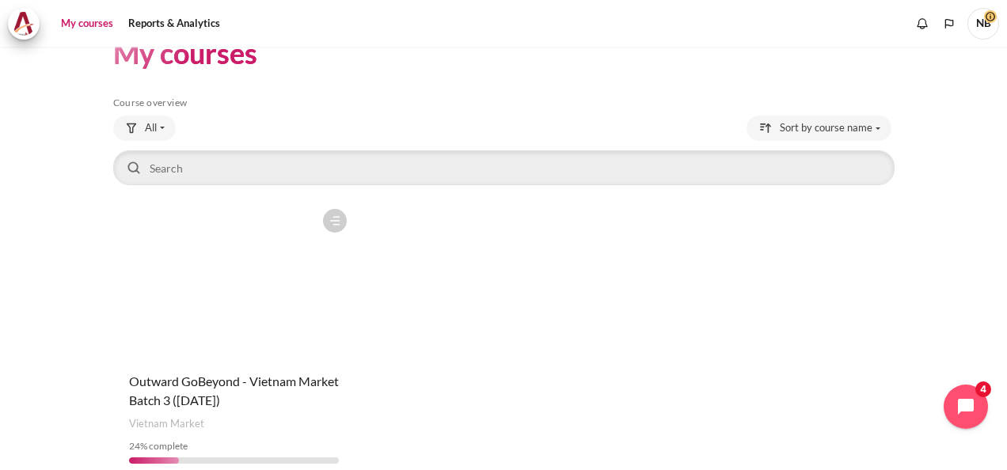
scroll to position [38, 0]
click at [219, 264] on figure "Content" at bounding box center [234, 278] width 242 height 158
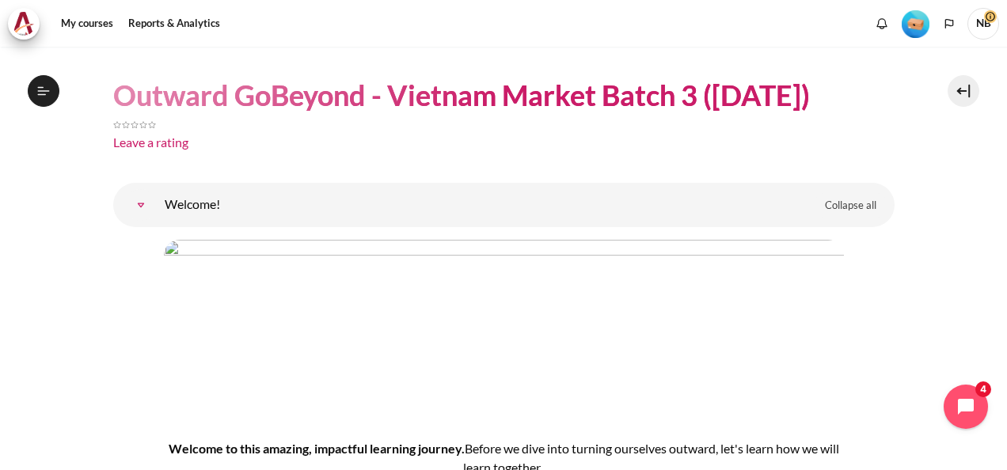
scroll to position [43, 0]
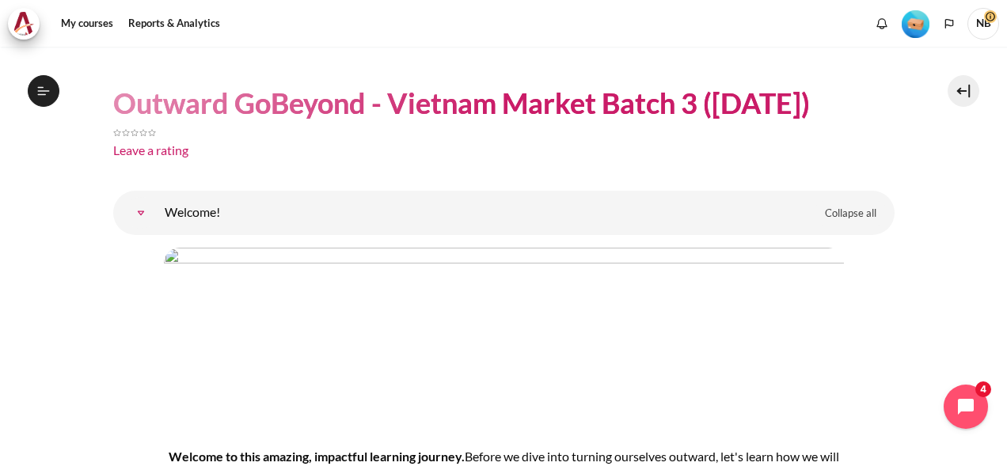
click at [157, 211] on link "Welcome!" at bounding box center [141, 213] width 32 height 32
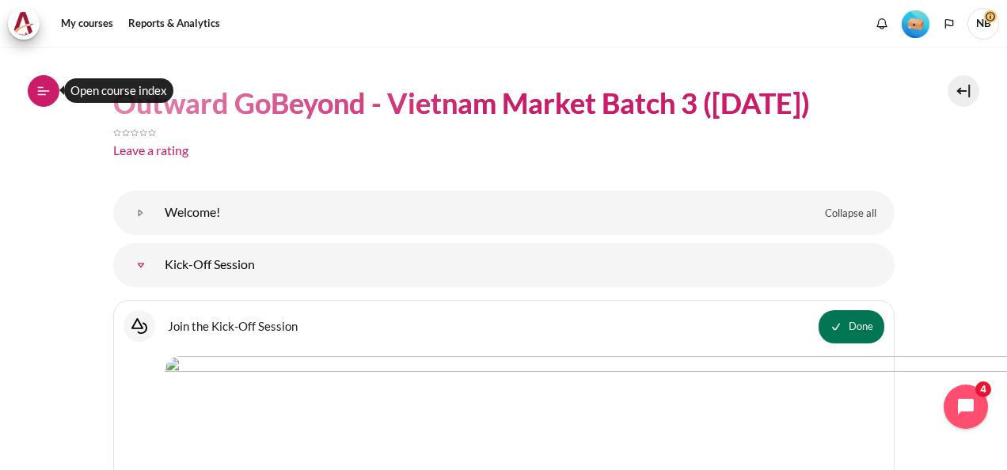
click at [43, 88] on icon at bounding box center [43, 91] width 14 height 14
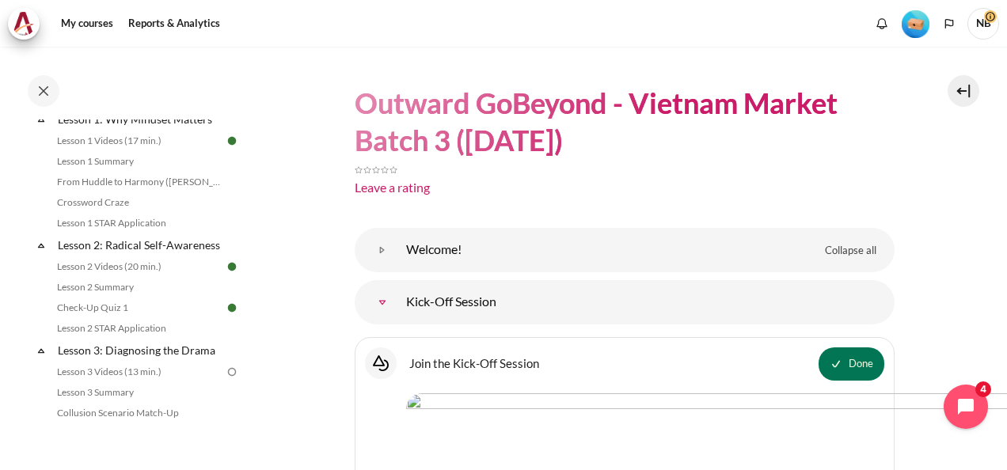
scroll to position [275, 0]
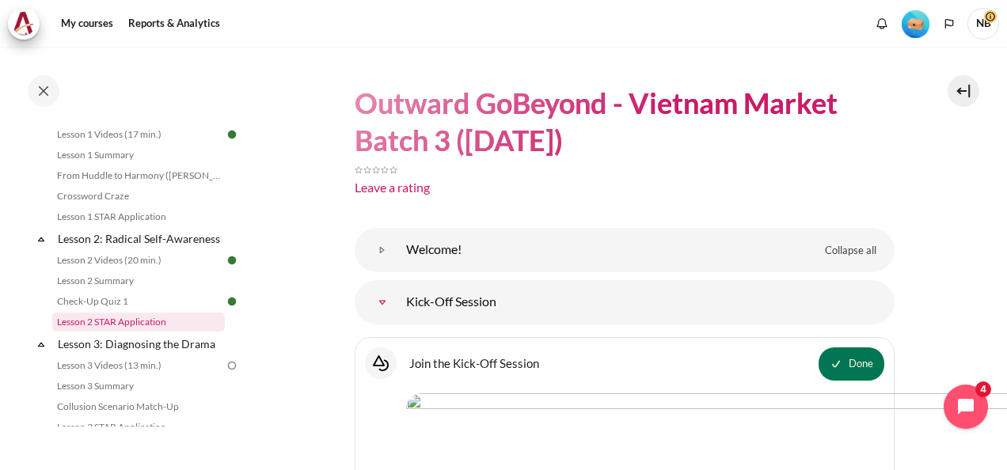
click at [125, 332] on link "Lesson 2 STAR Application" at bounding box center [138, 322] width 173 height 19
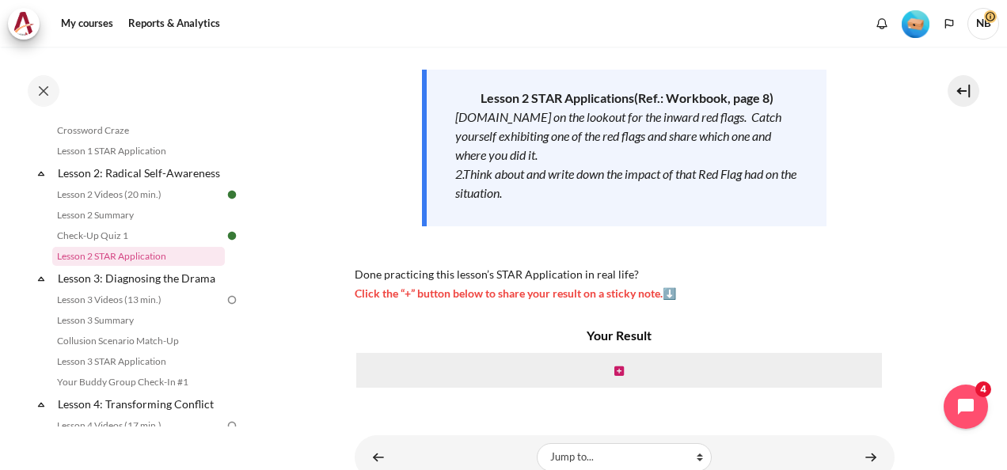
scroll to position [236, 0]
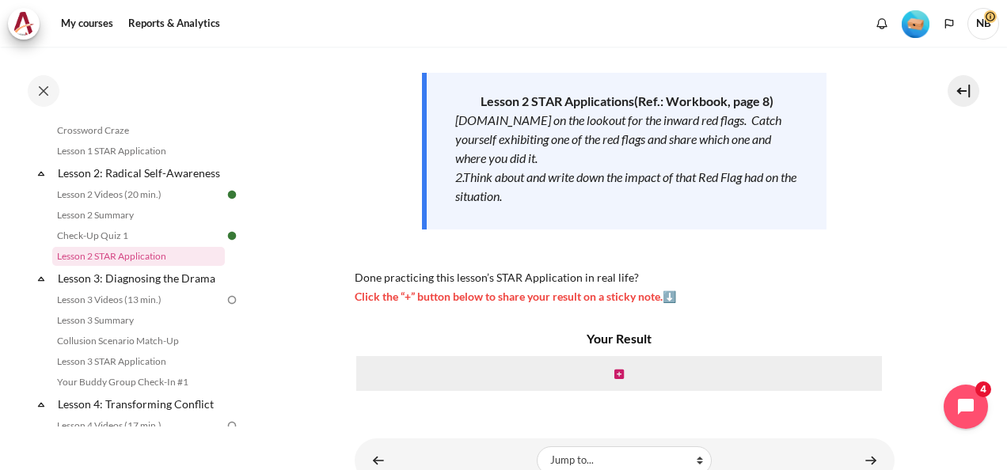
click at [588, 230] on div "Now that you’ve finished watching the Lesson 2 video , it’s time to take action…" at bounding box center [625, 113] width 540 height 385
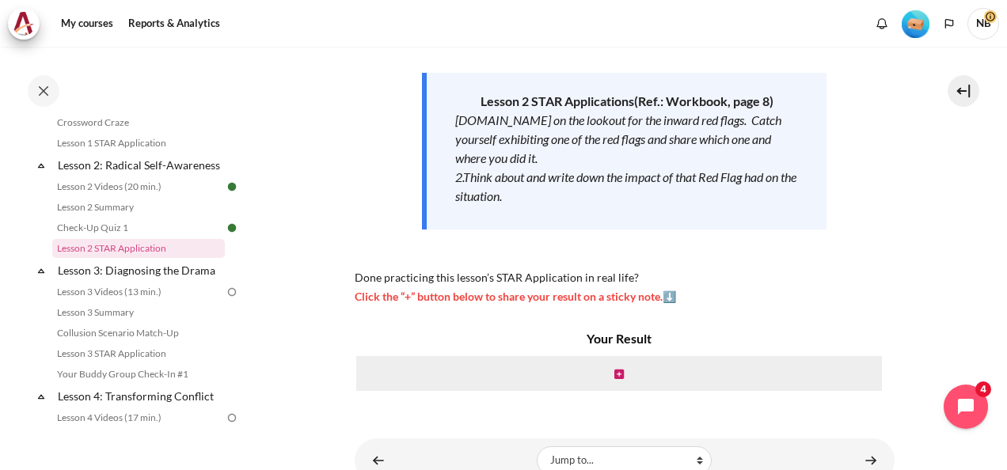
click at [293, 232] on section "My courses OPO VN B3 Lesson 2: Radical Self-Awareness Lesson 2 STAR Application…" at bounding box center [624, 147] width 742 height 672
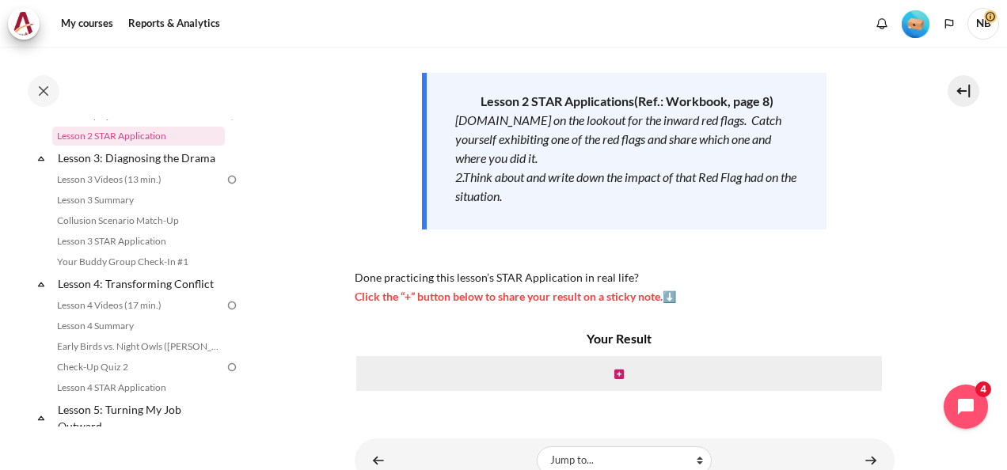
scroll to position [436, 0]
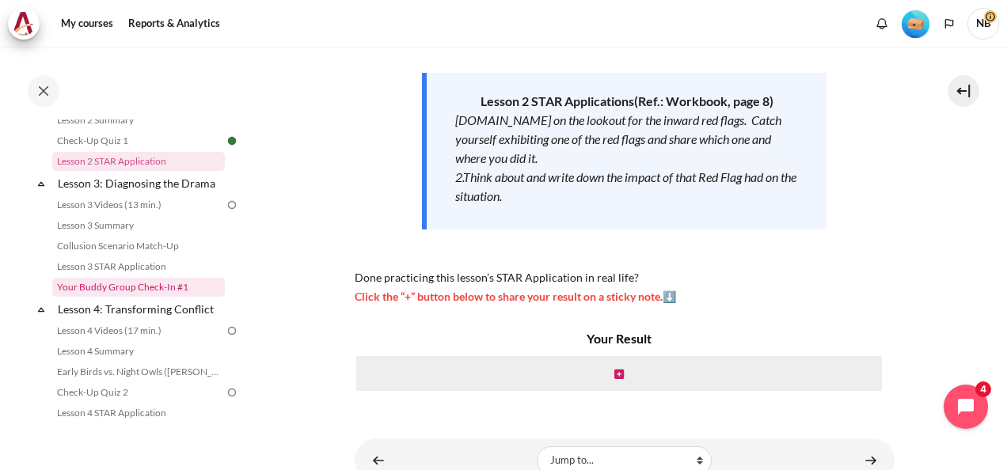
click at [143, 297] on link "Your Buddy Group Check-In #1" at bounding box center [138, 287] width 173 height 19
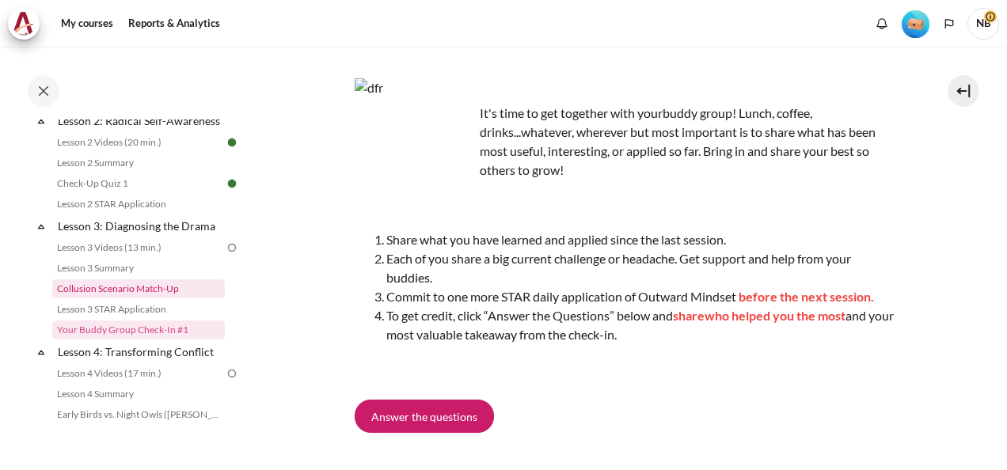
scroll to position [392, 0]
click at [314, 276] on section "My courses OPO VN B3 Lesson 3: Diagnosing the Drama Your Buddy Group Check-In #…" at bounding box center [624, 258] width 742 height 618
click at [540, 272] on li "Each of you share a big current challenge or headache. Get support and help fro…" at bounding box center [640, 268] width 508 height 38
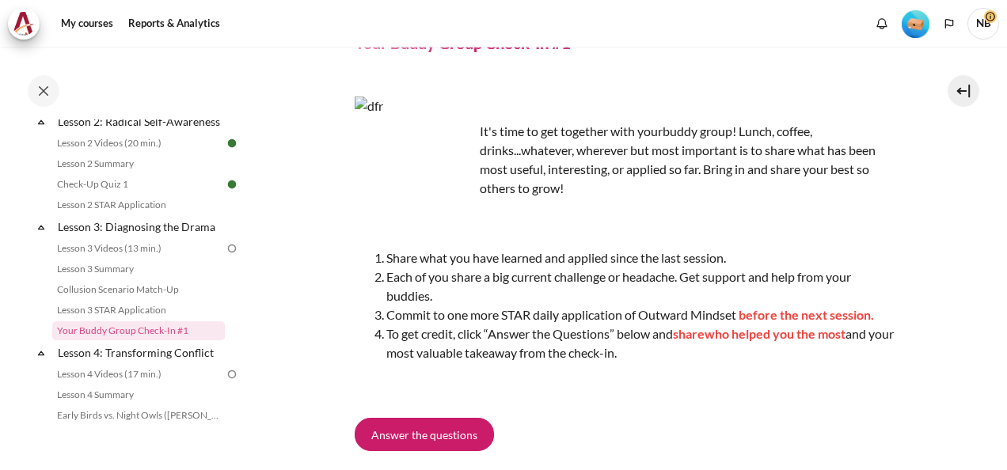
scroll to position [77, 0]
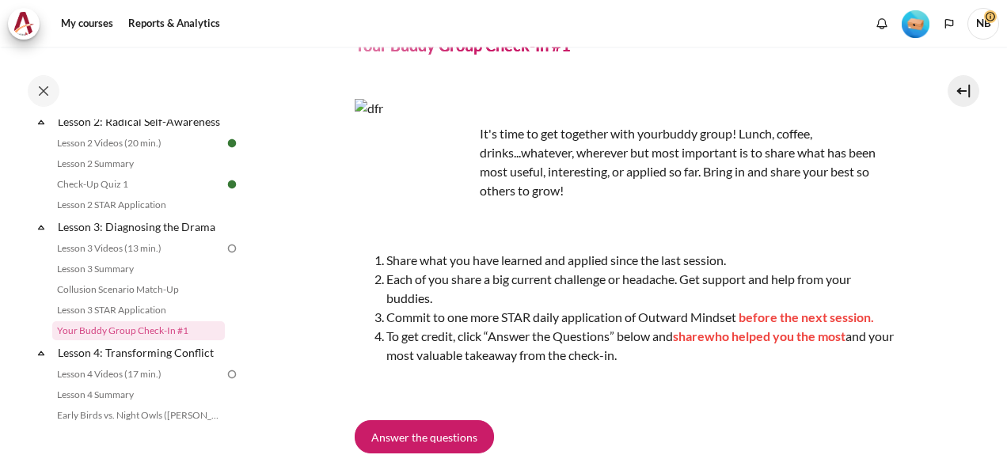
click at [527, 306] on li "Each of you share a big current challenge or headache. Get support and help fro…" at bounding box center [640, 289] width 508 height 38
click at [526, 349] on li "To get credit, click “Answer the Questions” below and share who helped you the …" at bounding box center [640, 346] width 508 height 38
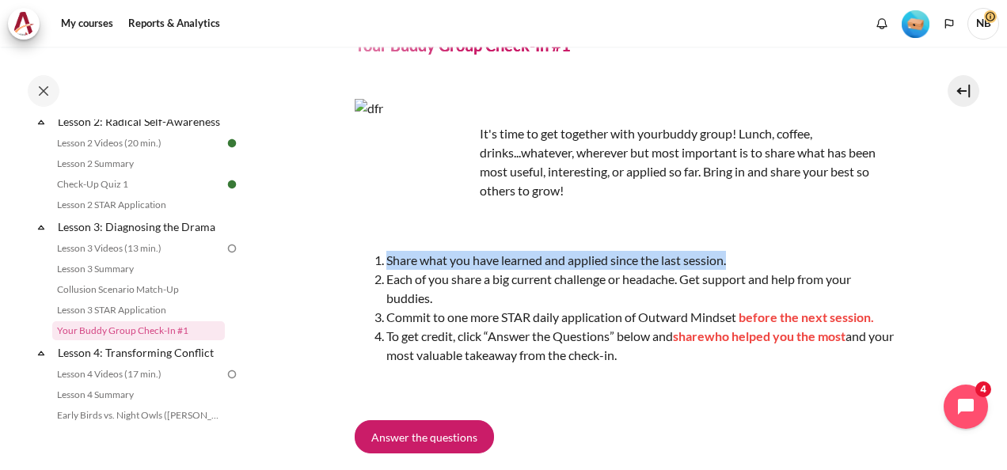
drag, startPoint x: 374, startPoint y: 258, endPoint x: 740, endPoint y: 249, distance: 365.9
click at [740, 249] on div "It's time to get together with your buddy group! Lunch, coffee, drinks...whatev…" at bounding box center [625, 248] width 540 height 298
click at [736, 265] on li "Share what you have learned and applied since the last session." at bounding box center [640, 260] width 508 height 19
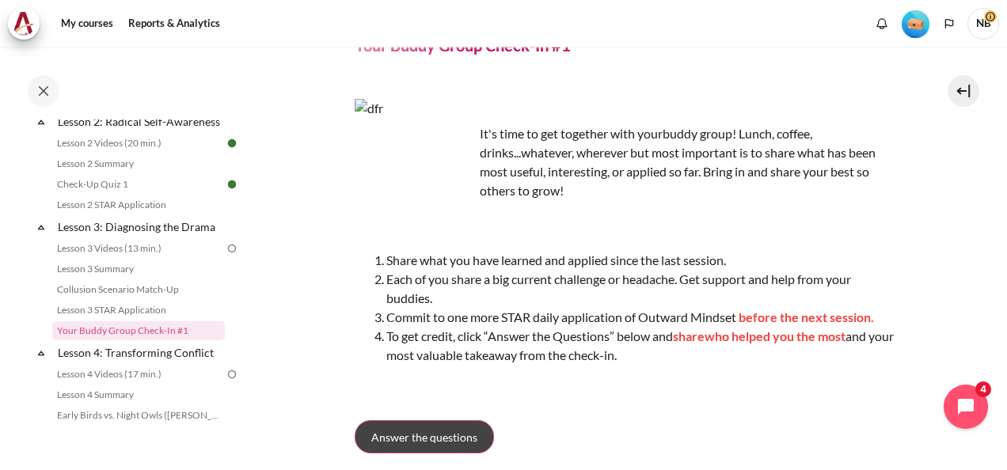
click at [451, 432] on span "Answer the questions" at bounding box center [424, 437] width 106 height 17
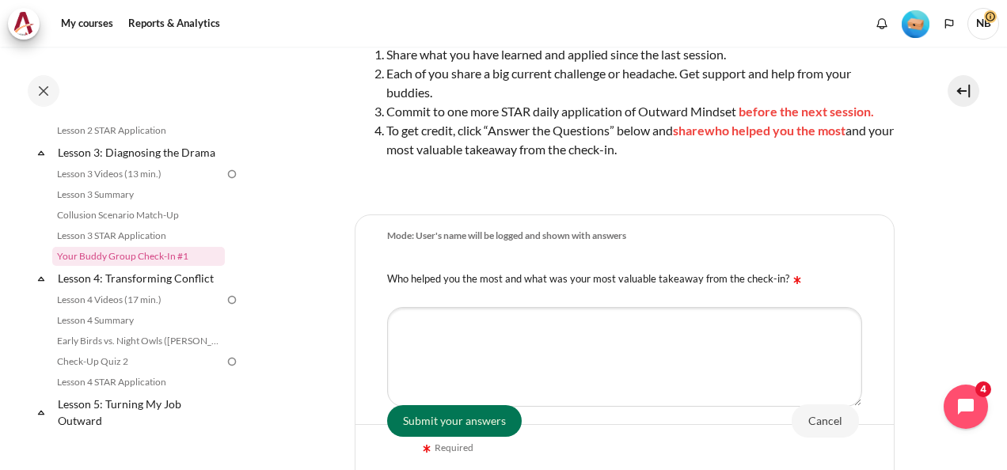
scroll to position [277, 0]
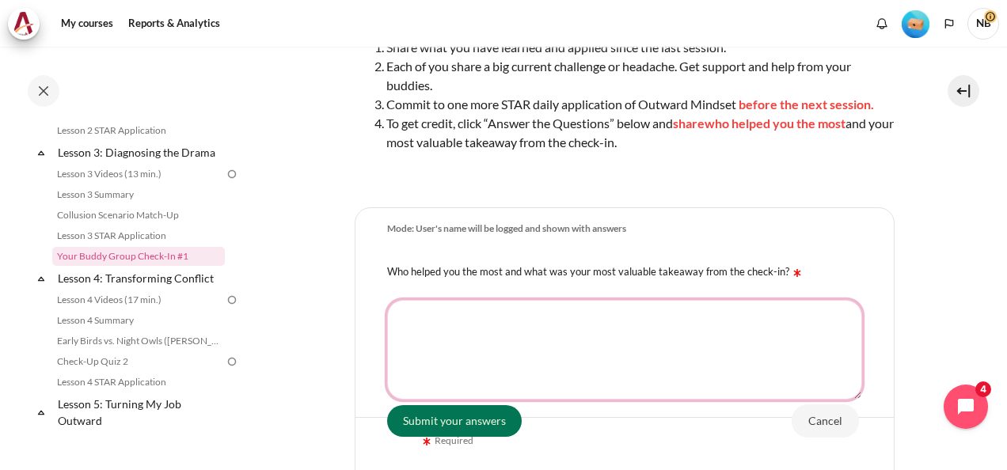
click at [564, 344] on textarea "Who helped you the most and what was your most valuable takeaway from the check…" at bounding box center [624, 350] width 475 height 100
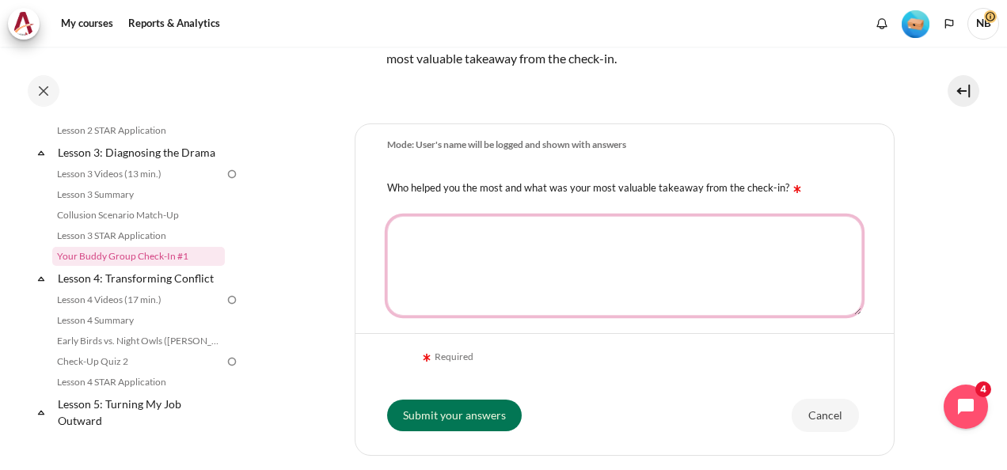
scroll to position [375, 0]
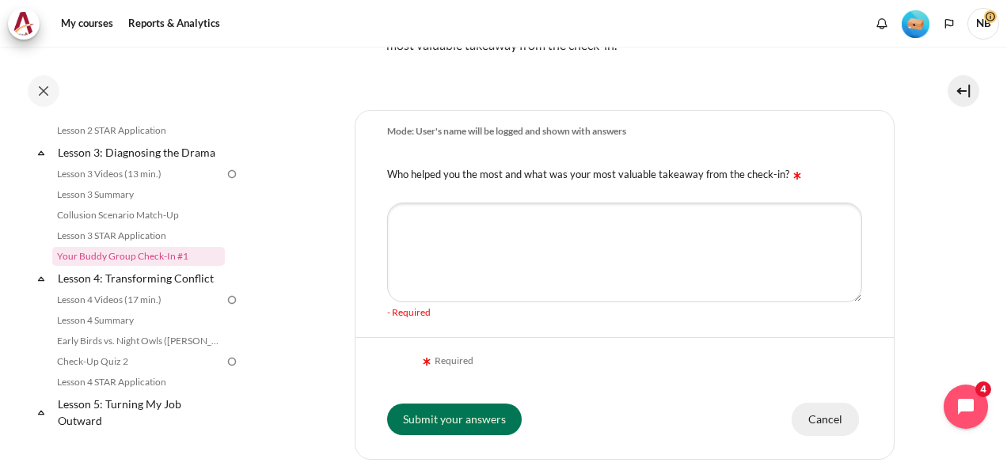
click at [819, 417] on input "Cancel" at bounding box center [825, 419] width 67 height 33
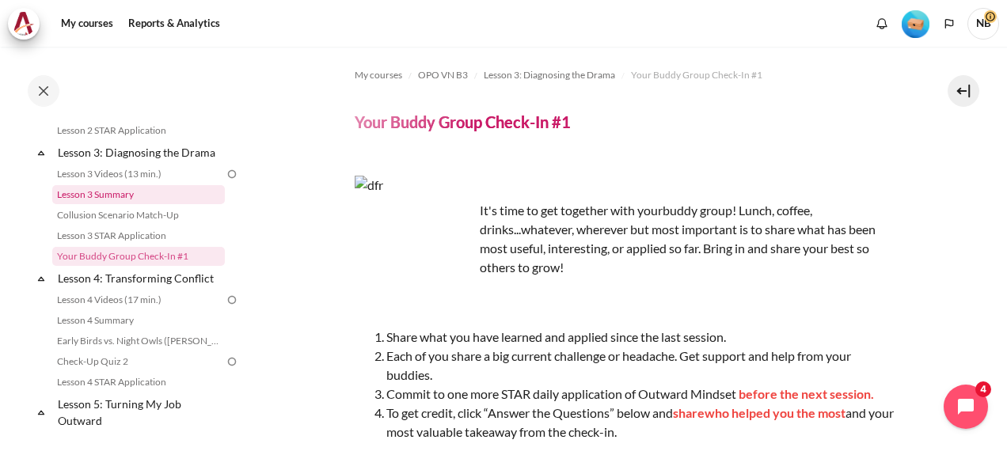
scroll to position [413, 0]
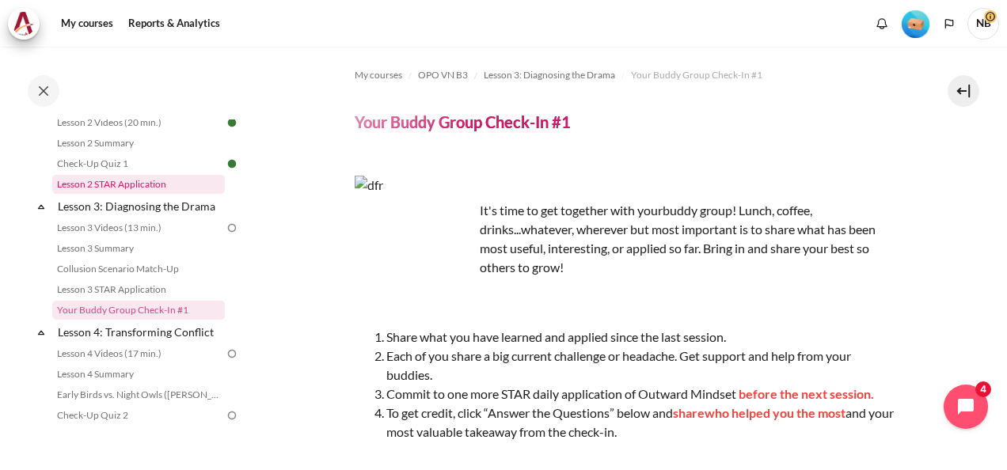
click at [163, 194] on link "Lesson 2 STAR Application" at bounding box center [138, 184] width 173 height 19
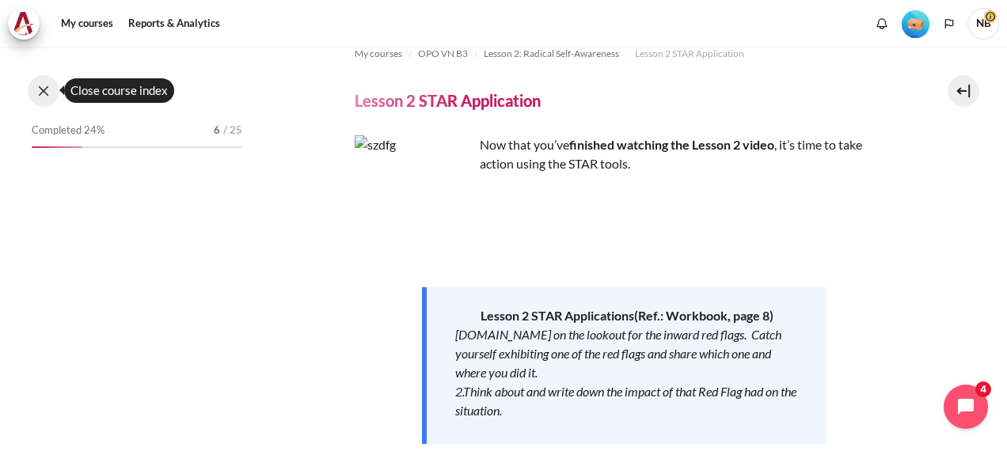
scroll to position [340, 0]
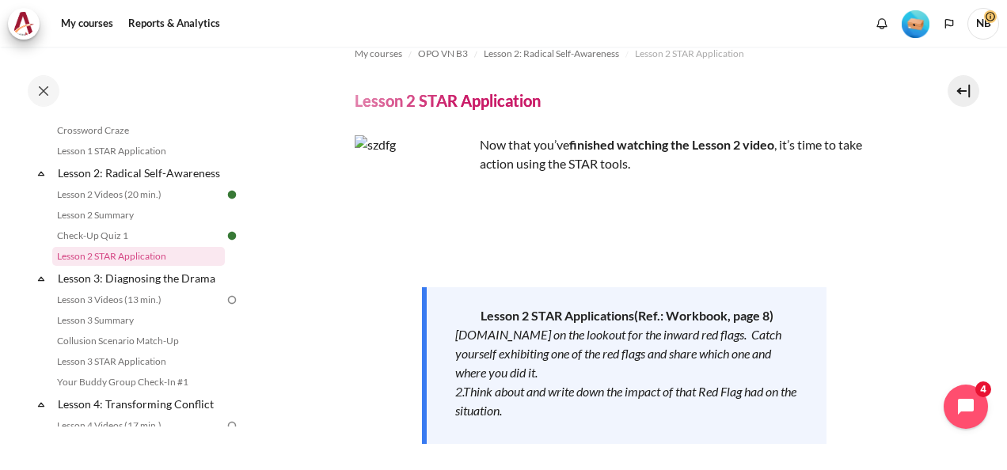
click at [542, 370] on div "[DOMAIN_NAME] on the lookout for the inward red flags. Catch yourself exhibitin…" at bounding box center [627, 353] width 344 height 57
click at [542, 370] on div "1.Be on the lookout for the inward red flags. Catch yourself exhibiting one of …" at bounding box center [627, 353] width 344 height 57
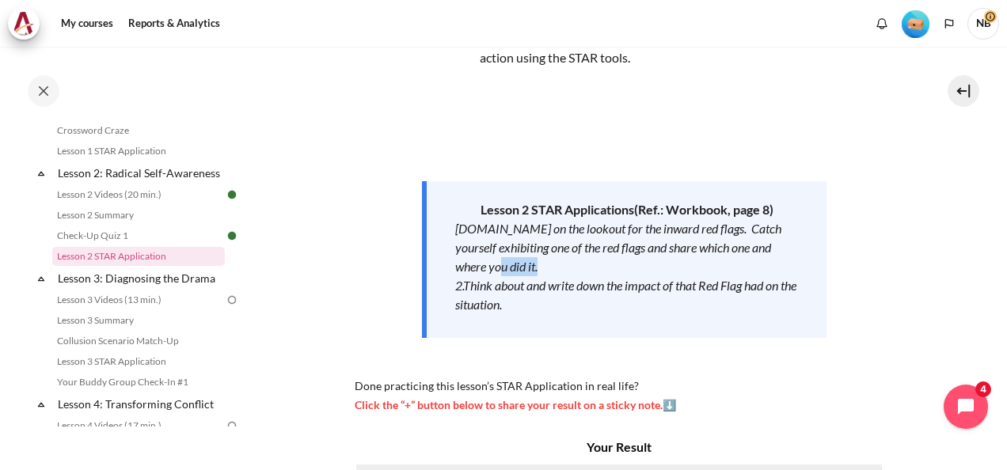
scroll to position [127, 0]
click at [158, 310] on link "Lesson 3 Videos (13 min.)" at bounding box center [138, 300] width 173 height 19
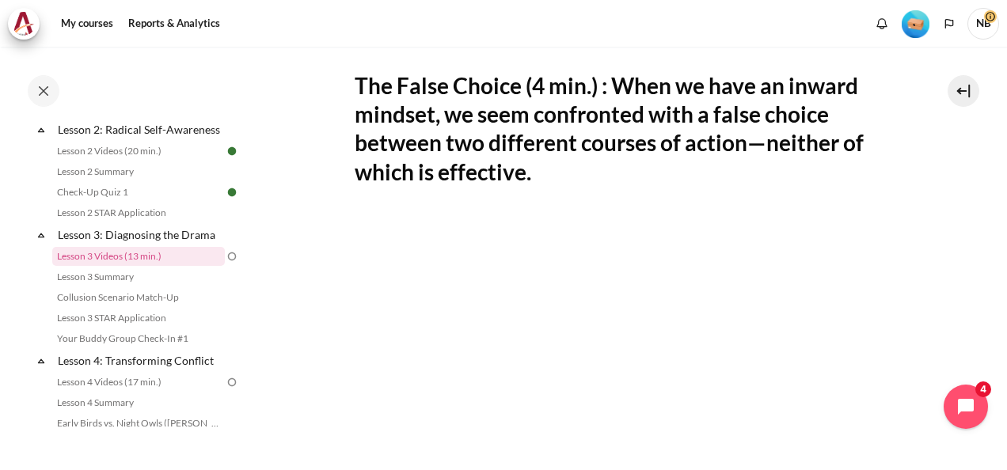
scroll to position [291, 0]
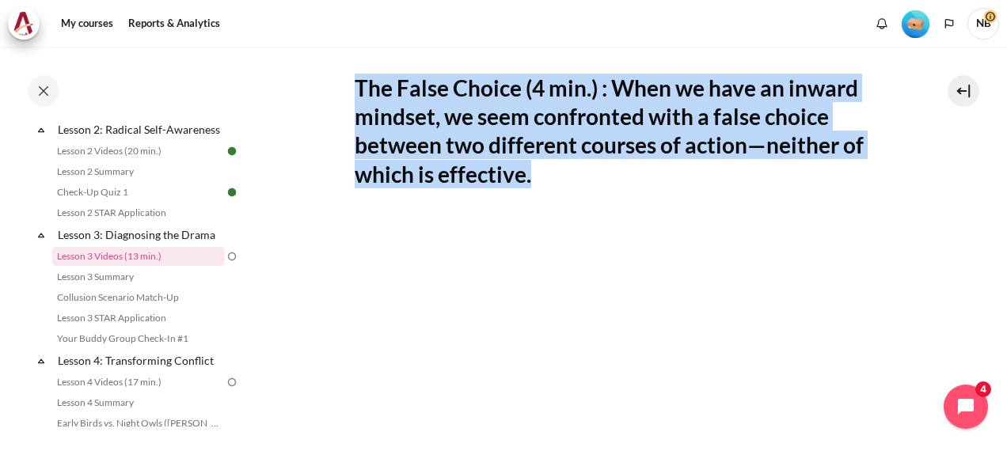
drag, startPoint x: 630, startPoint y: 174, endPoint x: 352, endPoint y: 84, distance: 293.0
click at [352, 84] on section "My courses OPO VN B3 Lesson 3: Diagnosing the Drama Lesson 3 Videos (13 min.) L…" at bounding box center [624, 301] width 742 height 1091
drag, startPoint x: 352, startPoint y: 84, endPoint x: 578, endPoint y: 124, distance: 229.9
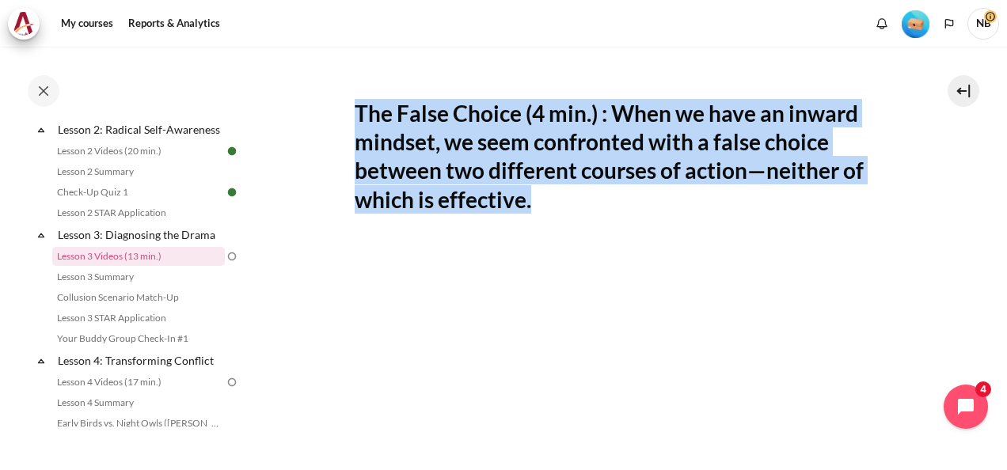
scroll to position [264, 0]
copy h2 "The False Choice (4 min.) : When we have an inward mindset, we seem confronted …"
click at [646, 200] on h2 "The False Choice (4 min.) : When we have an inward mindset, we seem confronted …" at bounding box center [625, 158] width 540 height 116
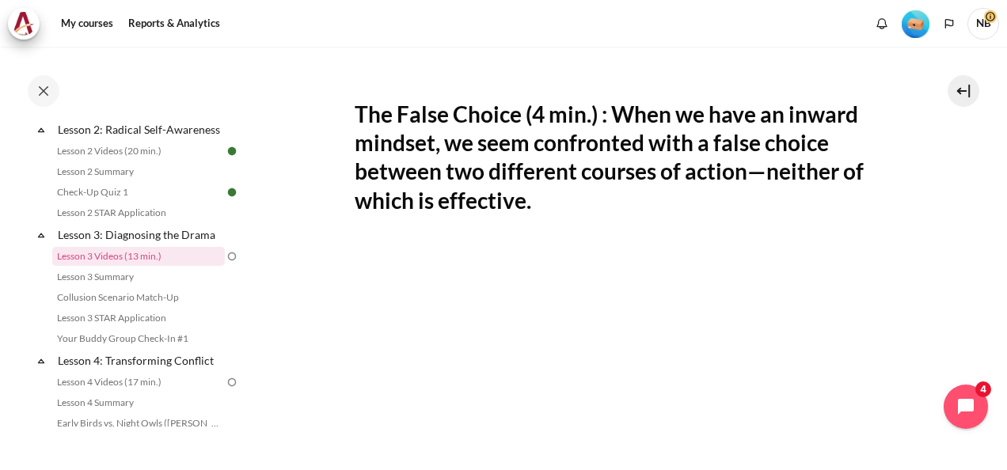
click at [744, 220] on div "The False Choice (4 min.) : When we have an inward mindset, we seem confronted …" at bounding box center [625, 419] width 540 height 725
click at [751, 210] on h2 "The False Choice (4 min.) : When we have an inward mindset, we seem confronted …" at bounding box center [625, 158] width 540 height 116
click at [770, 210] on h2 "The False Choice (4 min.) : When we have an inward mindset, we seem confronted …" at bounding box center [625, 158] width 540 height 116
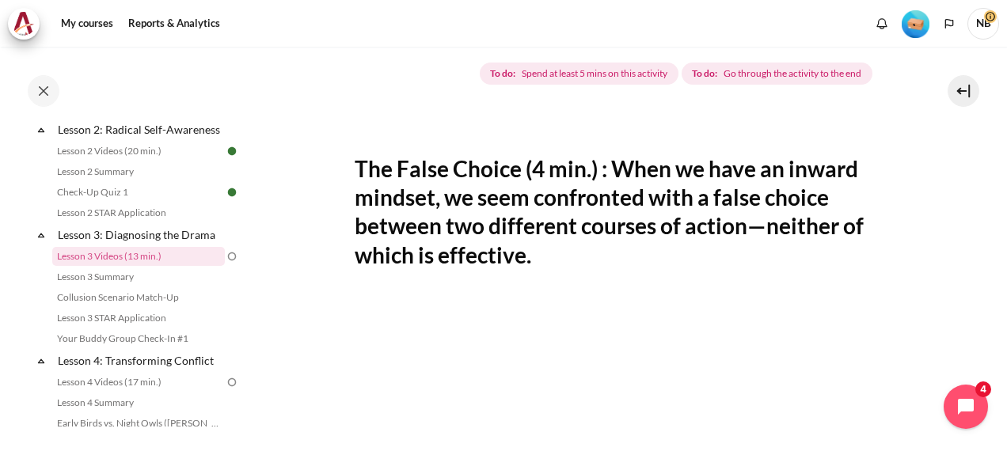
scroll to position [209, 0]
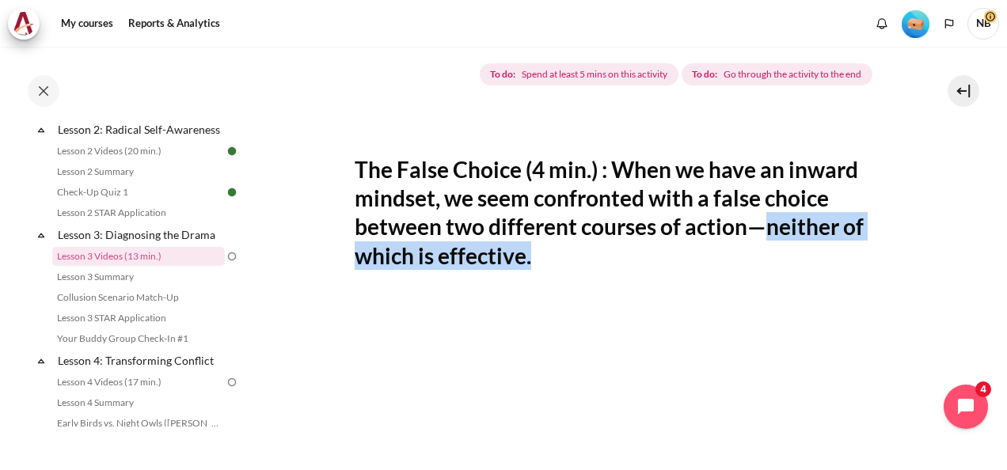
drag, startPoint x: 542, startPoint y: 263, endPoint x: 759, endPoint y: 233, distance: 219.8
click at [759, 233] on h2 "The False Choice (4 min.) : When we have an inward mindset, we seem confronted …" at bounding box center [625, 213] width 540 height 116
drag, startPoint x: 759, startPoint y: 233, endPoint x: 714, endPoint y: 257, distance: 51.4
click at [714, 257] on h2 "The False Choice (4 min.) : When we have an inward mindset, we seem confronted …" at bounding box center [625, 213] width 540 height 116
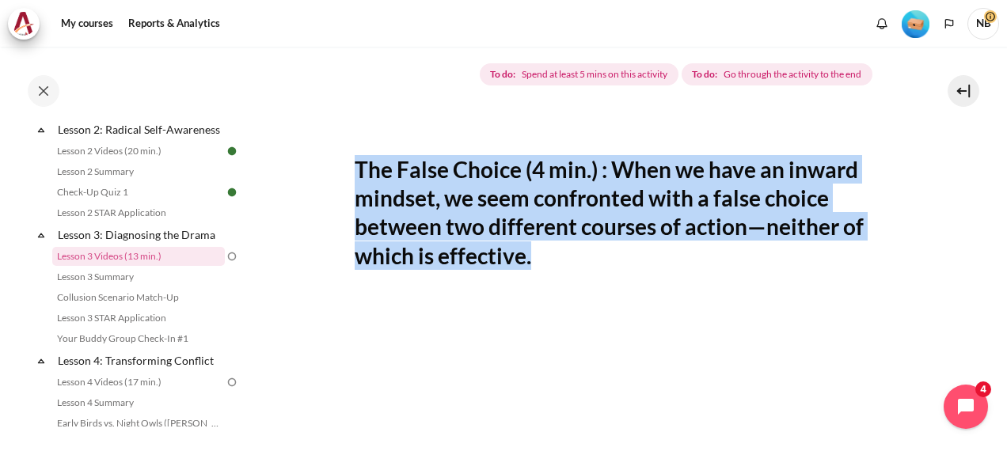
drag, startPoint x: 714, startPoint y: 257, endPoint x: 360, endPoint y: 146, distance: 371.7
click at [360, 146] on div "The False Choice (4 min.) : When we have an inward mindset, we seem confronted …" at bounding box center [625, 474] width 540 height 725
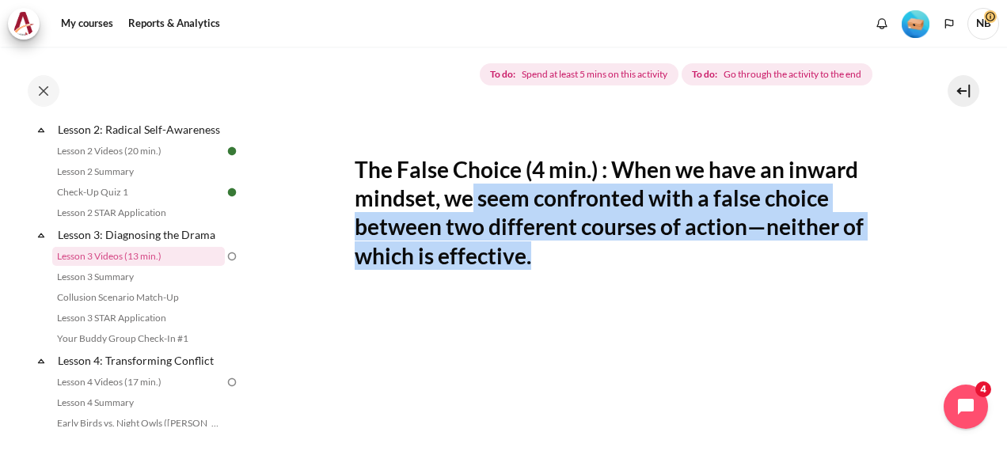
drag, startPoint x: 472, startPoint y: 200, endPoint x: 610, endPoint y: 257, distance: 149.4
click at [610, 257] on h2 "The False Choice (4 min.) : When we have an inward mindset, we seem confronted …" at bounding box center [625, 213] width 540 height 116
click at [573, 257] on h2 "The False Choice (4 min.) : When we have an inward mindset, we seem confronted …" at bounding box center [625, 213] width 540 height 116
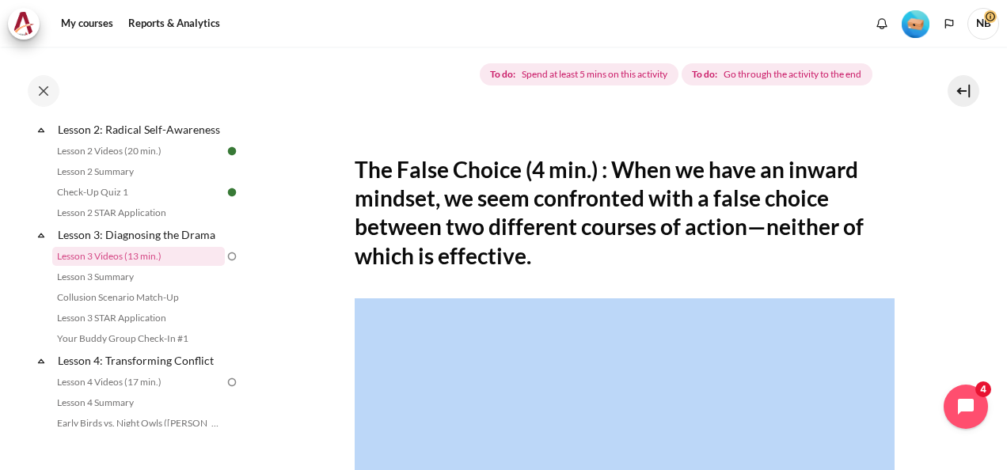
click at [573, 257] on h2 "The False Choice (4 min.) : When we have an inward mindset, we seem confronted …" at bounding box center [625, 213] width 540 height 116
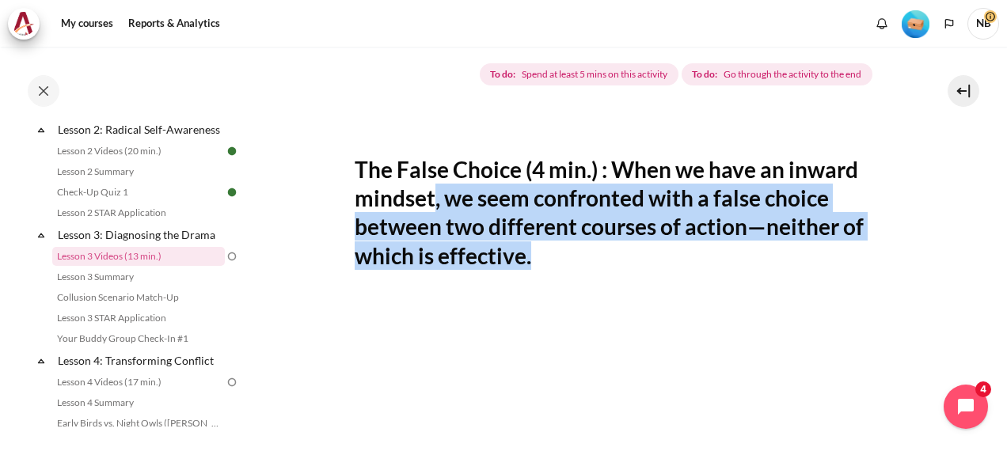
drag, startPoint x: 435, startPoint y: 193, endPoint x: 566, endPoint y: 252, distance: 143.9
click at [566, 252] on h2 "The False Choice (4 min.) : When we have an inward mindset, we seem confronted …" at bounding box center [625, 213] width 540 height 116
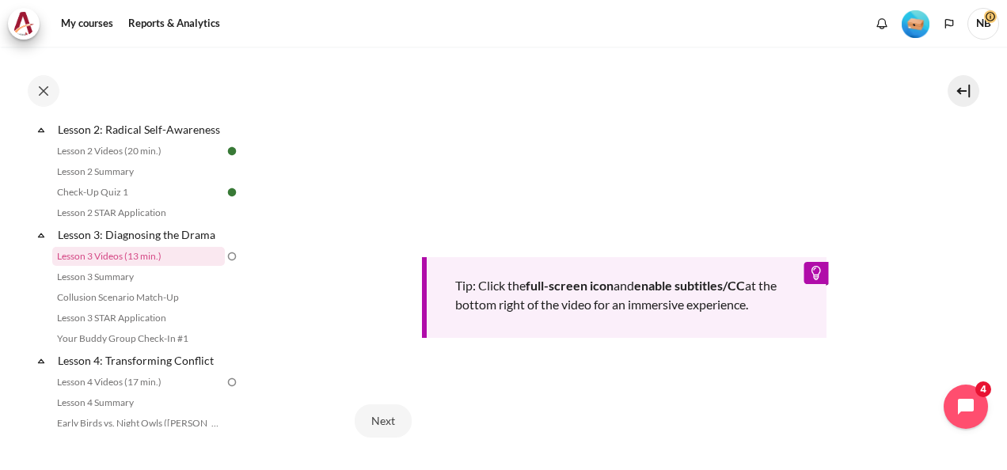
scroll to position [593, 0]
click at [385, 423] on button "Next" at bounding box center [383, 420] width 57 height 33
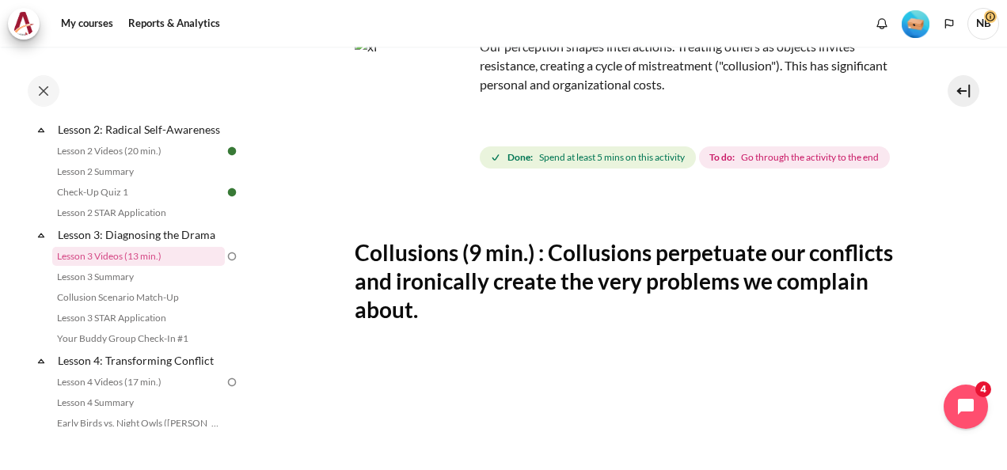
scroll to position [130, 0]
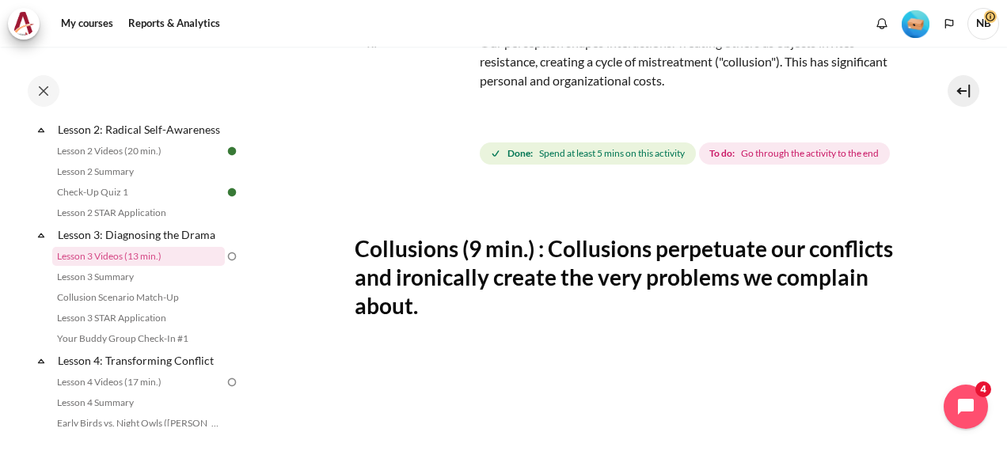
drag, startPoint x: 541, startPoint y: 343, endPoint x: 334, endPoint y: 257, distance: 223.7
click at [334, 257] on section "My courses OPO VN B3 Lesson 3: Diagnosing the Drama Lesson 3 Videos (13 min.) L…" at bounding box center [624, 448] width 742 height 1063
copy h2 "Collusions (9 min.) : Collusions perpetuate our conflicts and ironically create…"
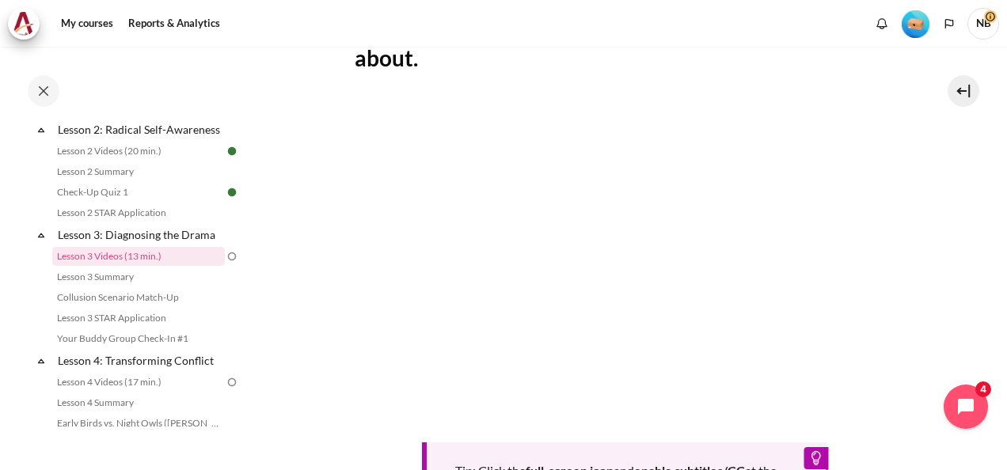
scroll to position [380, 0]
